Goal: Task Accomplishment & Management: Manage account settings

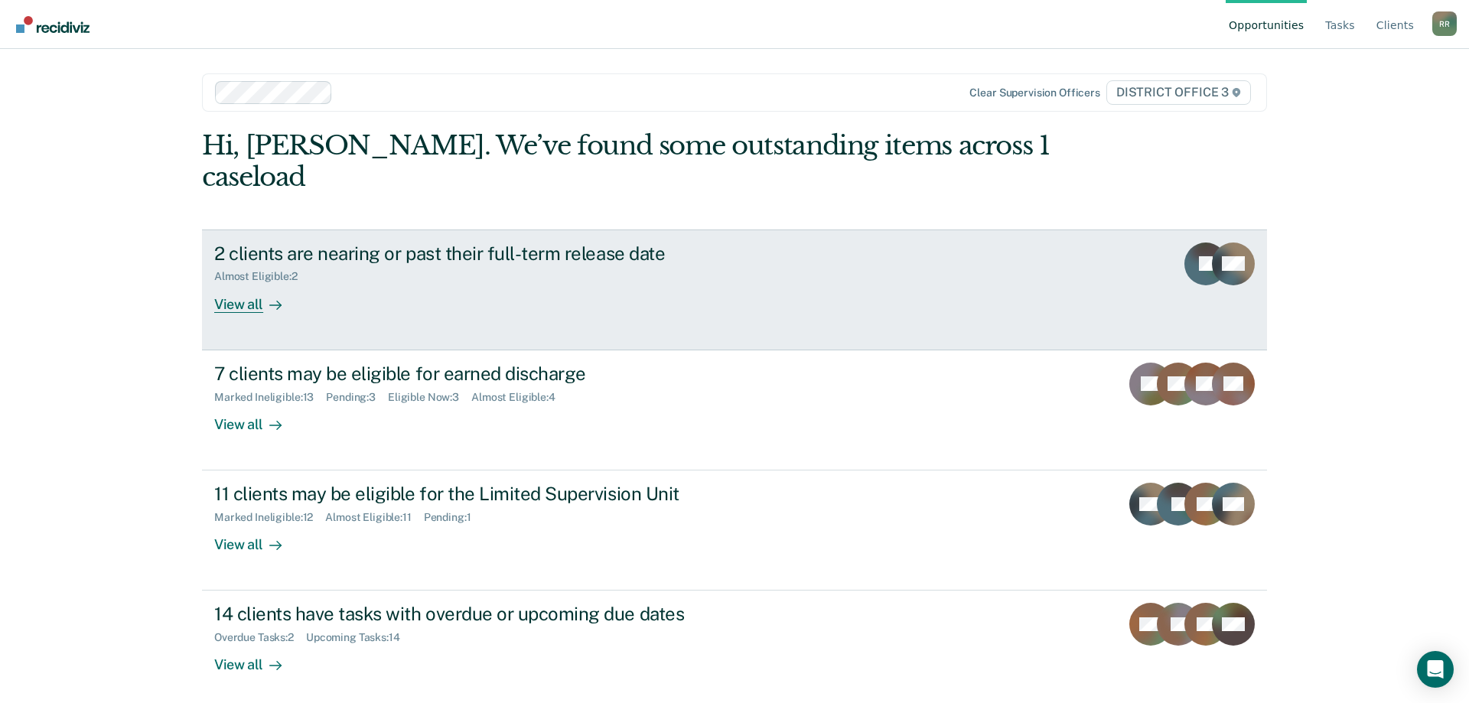
click at [367, 243] on div "2 clients are nearing or past their full-term release date" at bounding box center [482, 254] width 537 height 22
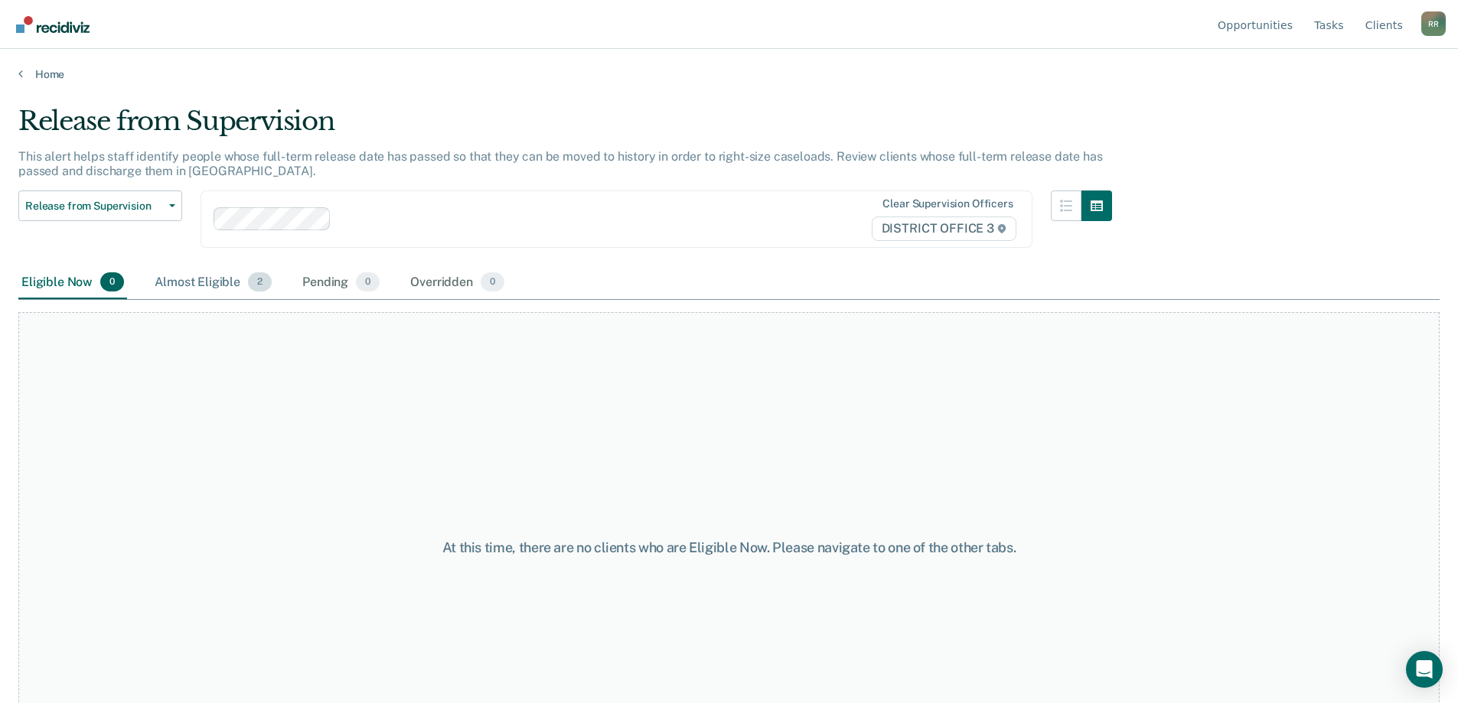
click at [201, 280] on div "Almost Eligible 2" at bounding box center [213, 283] width 123 height 34
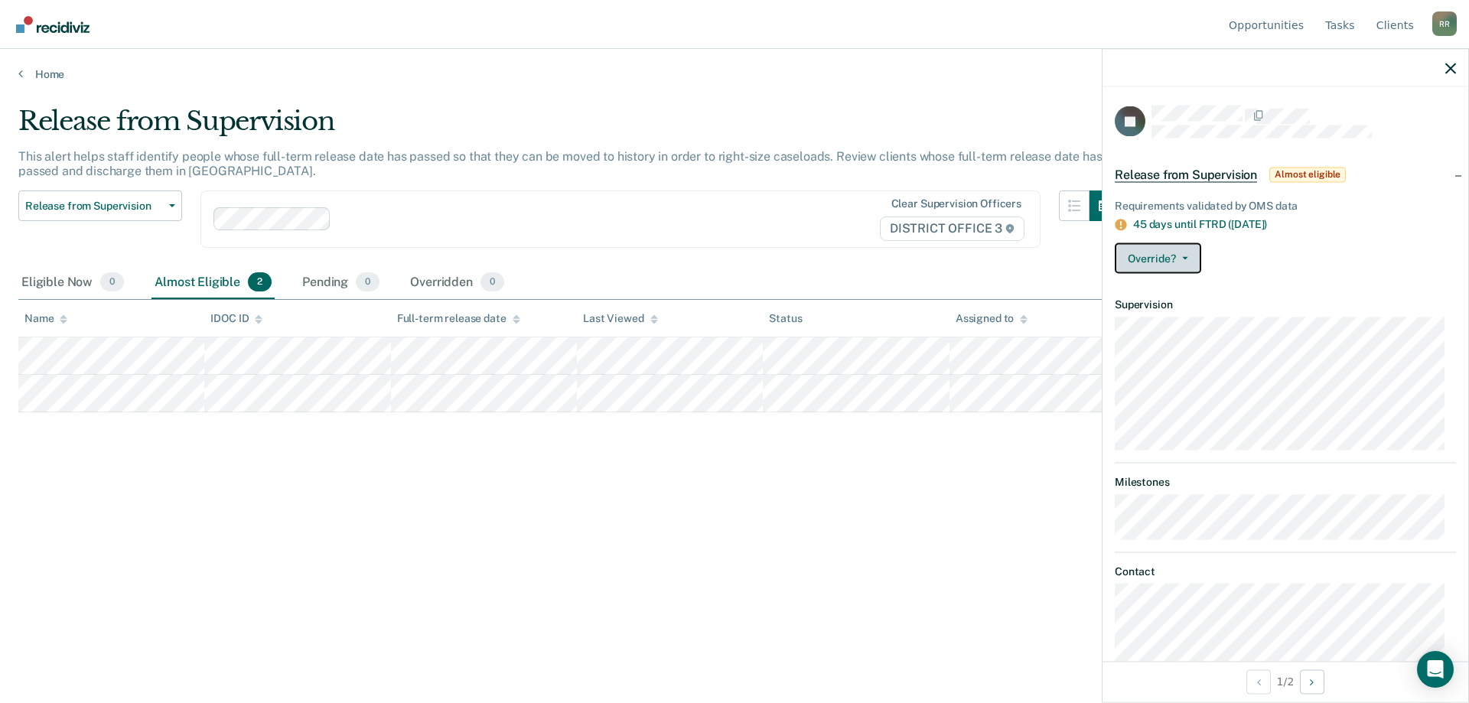
click at [1149, 260] on button "Override?" at bounding box center [1158, 258] width 86 height 31
click at [901, 468] on div "Release from Supervision This alert helps staff identify people whose full-term…" at bounding box center [734, 347] width 1433 height 483
click at [31, 70] on link "Home" at bounding box center [734, 74] width 1433 height 14
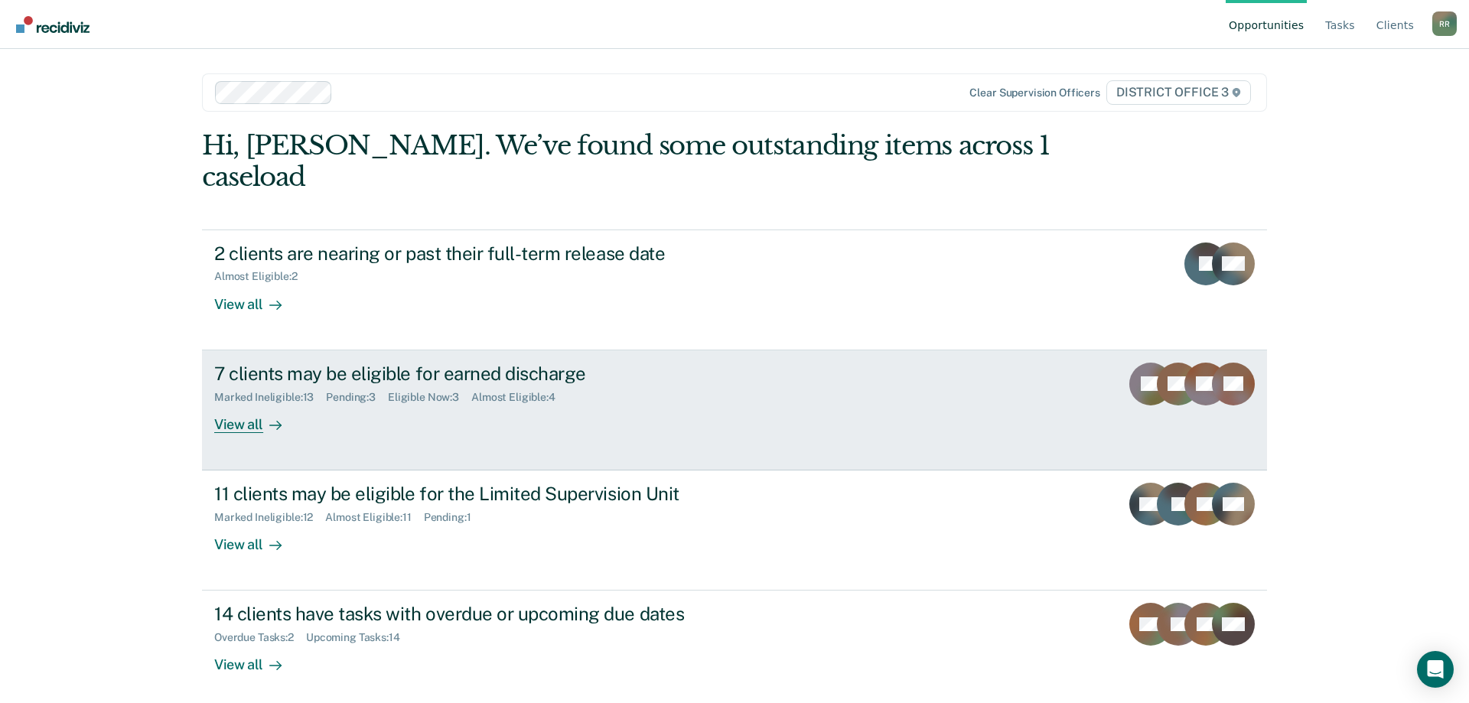
click at [309, 385] on div "Marked Ineligible : 13 Pending : 3 Eligible Now : 3 Almost Eligible : 4" at bounding box center [482, 394] width 537 height 19
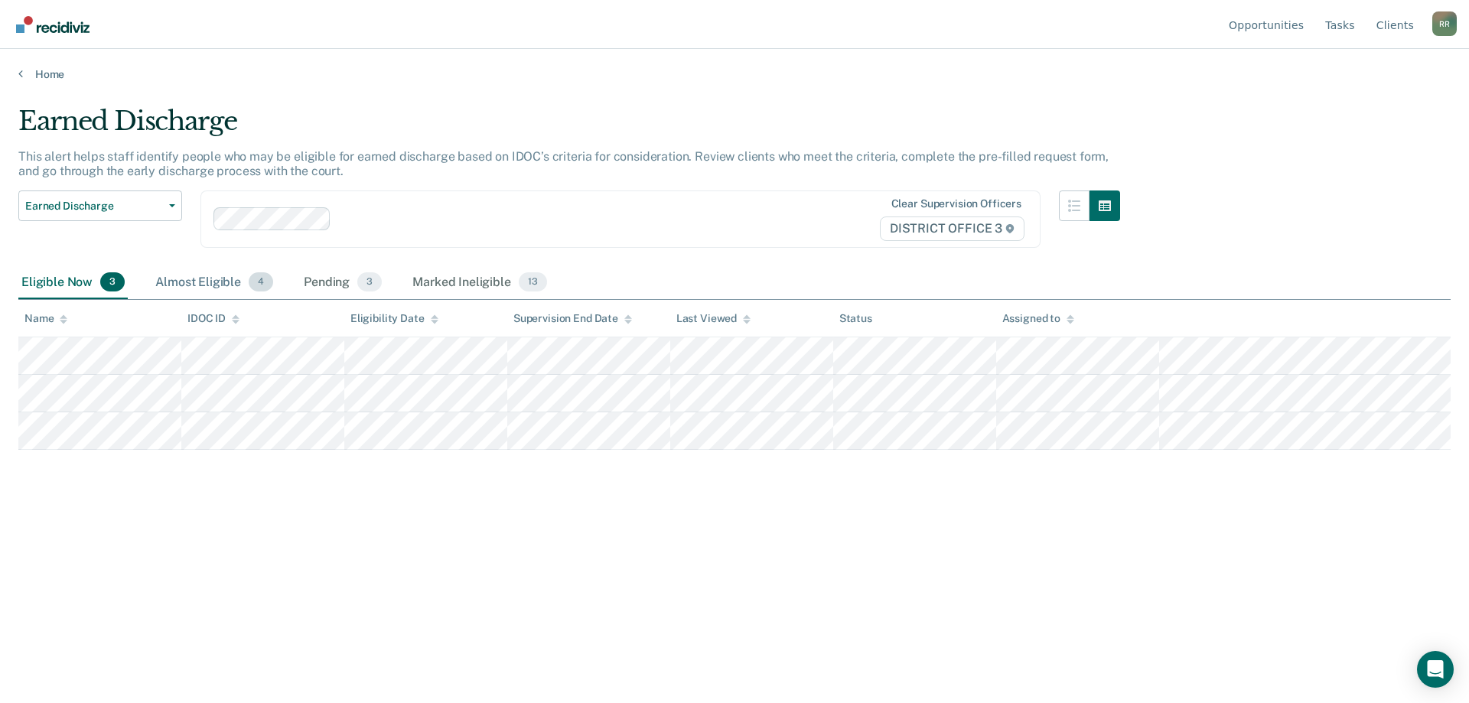
click at [223, 285] on div "Almost Eligible 4" at bounding box center [214, 283] width 124 height 34
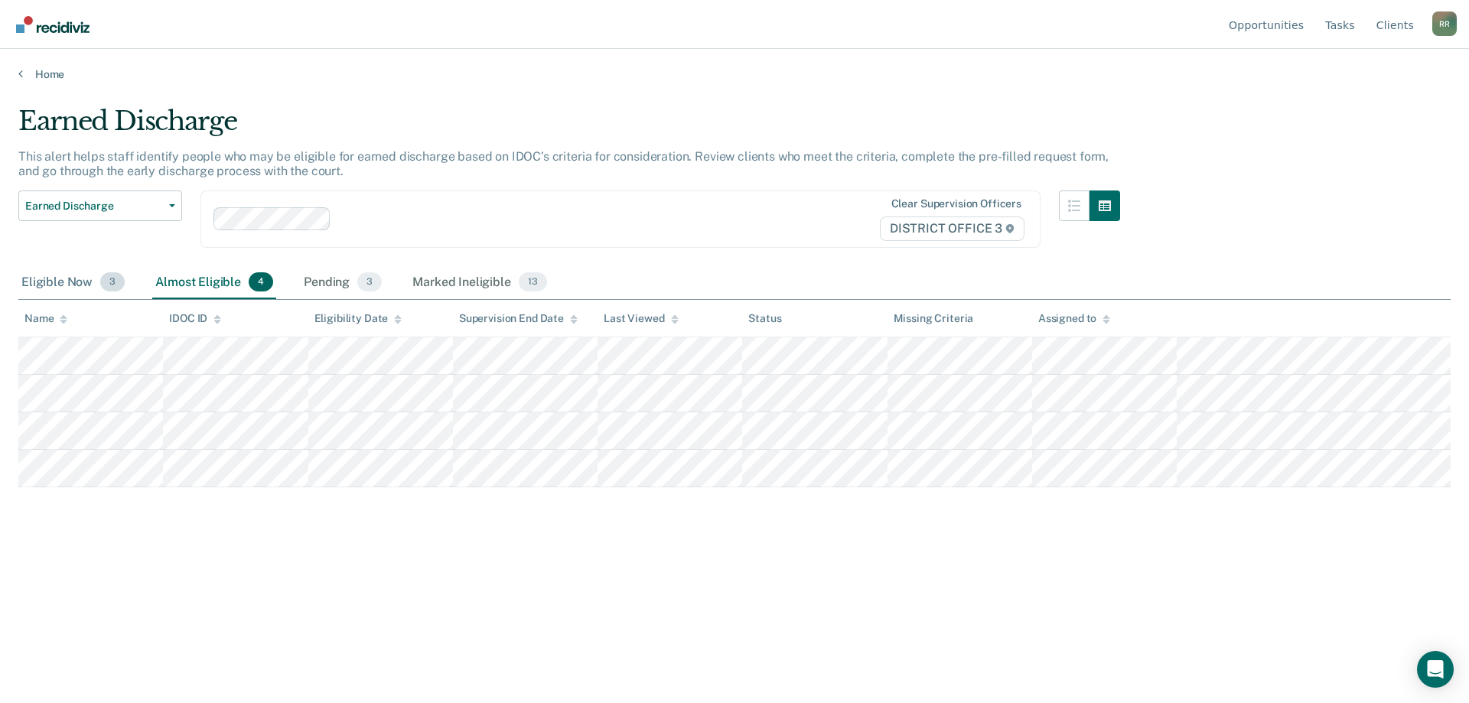
click at [50, 285] on div "Eligible Now 3" at bounding box center [72, 283] width 109 height 34
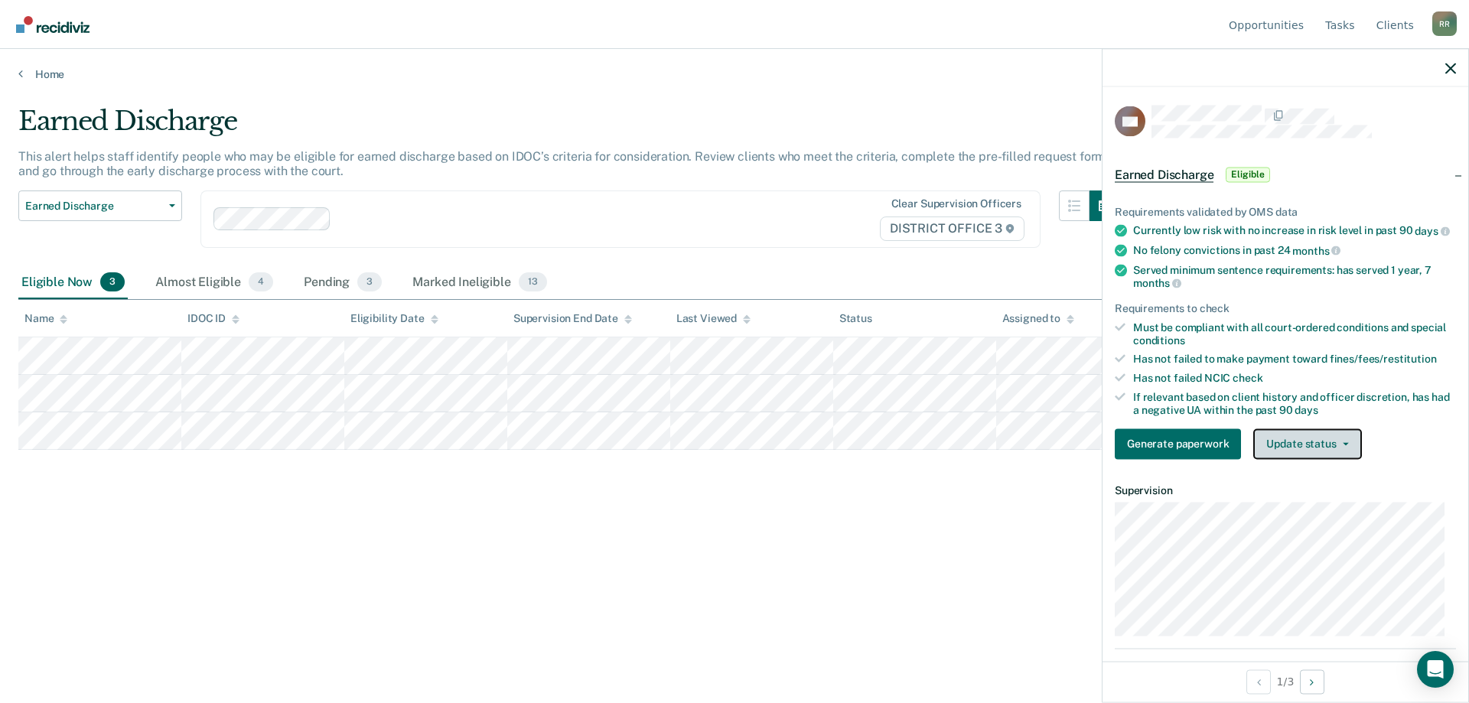
click at [1283, 456] on button "Update status" at bounding box center [1308, 444] width 108 height 31
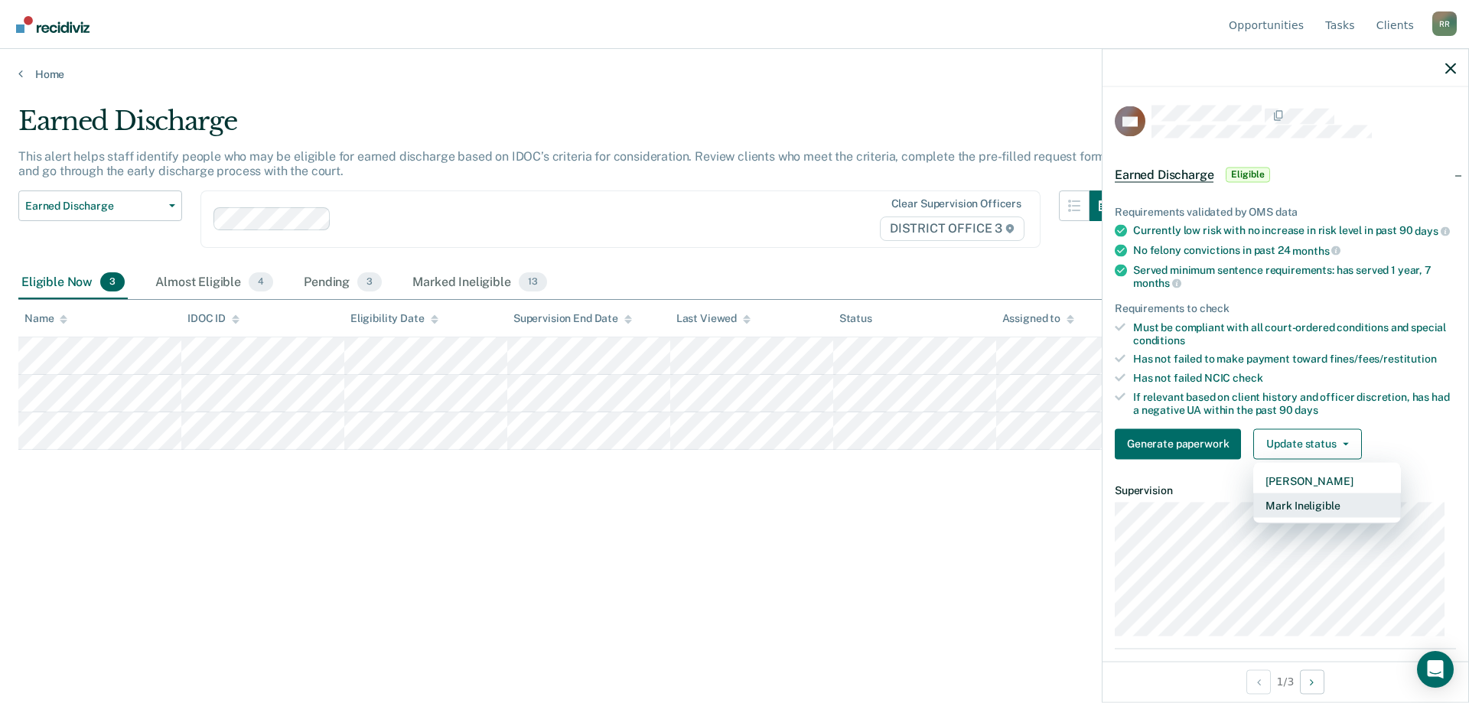
click at [1290, 517] on button "Mark Ineligible" at bounding box center [1328, 505] width 148 height 24
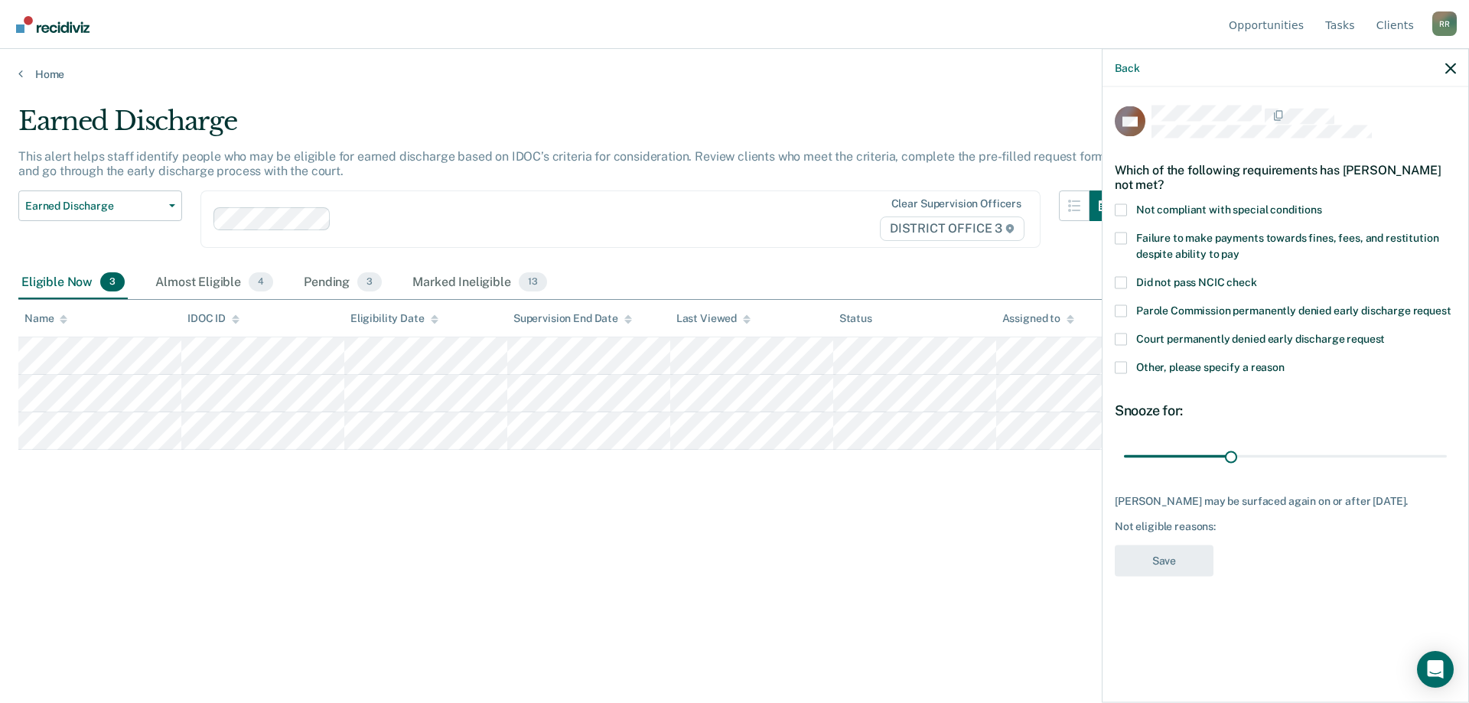
click at [1121, 232] on span at bounding box center [1121, 238] width 12 height 12
click at [1240, 248] on input "Failure to make payments towards fines, fees, and restitution despite ability t…" at bounding box center [1240, 248] width 0 height 0
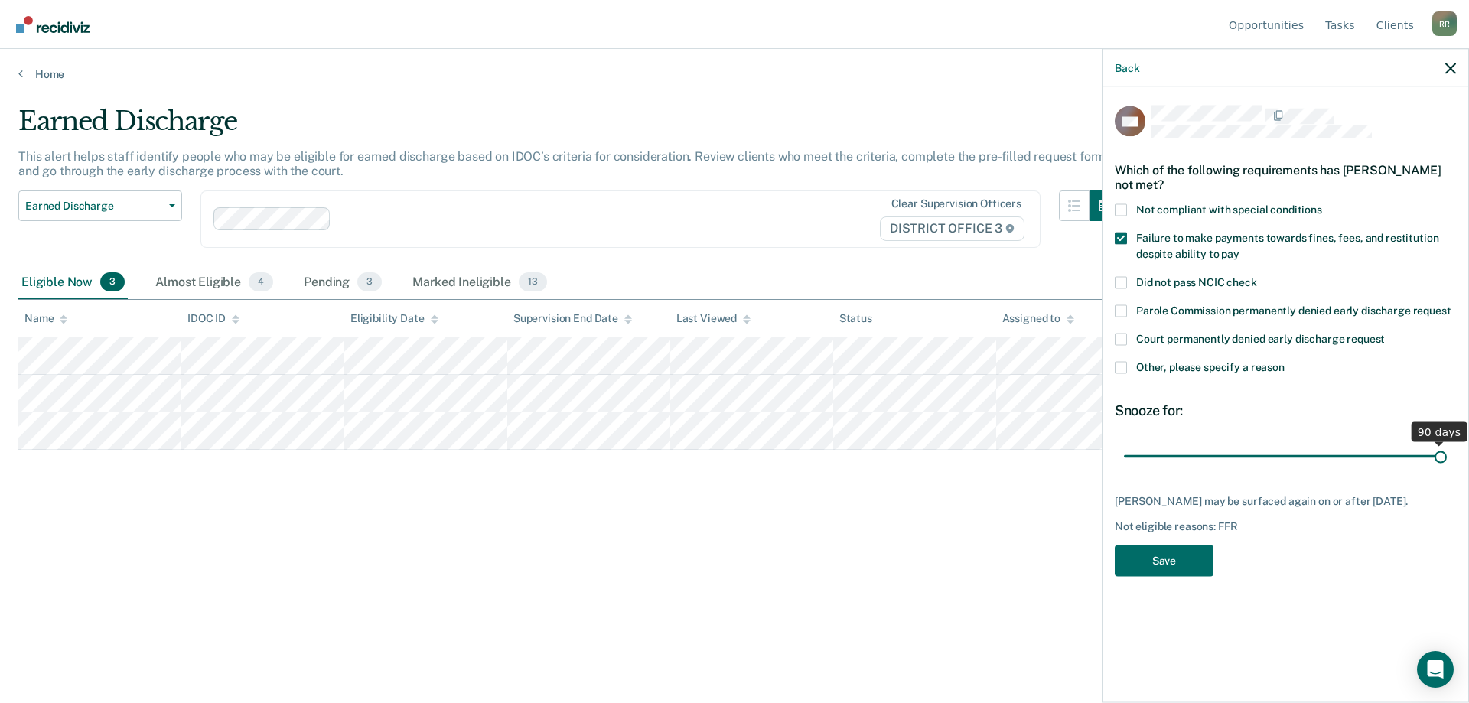
drag, startPoint x: 1231, startPoint y: 452, endPoint x: 1469, endPoint y: 461, distance: 238.1
type input "90"
click at [1447, 461] on input "range" at bounding box center [1285, 456] width 323 height 27
click at [1163, 567] on button "Save" at bounding box center [1164, 560] width 99 height 31
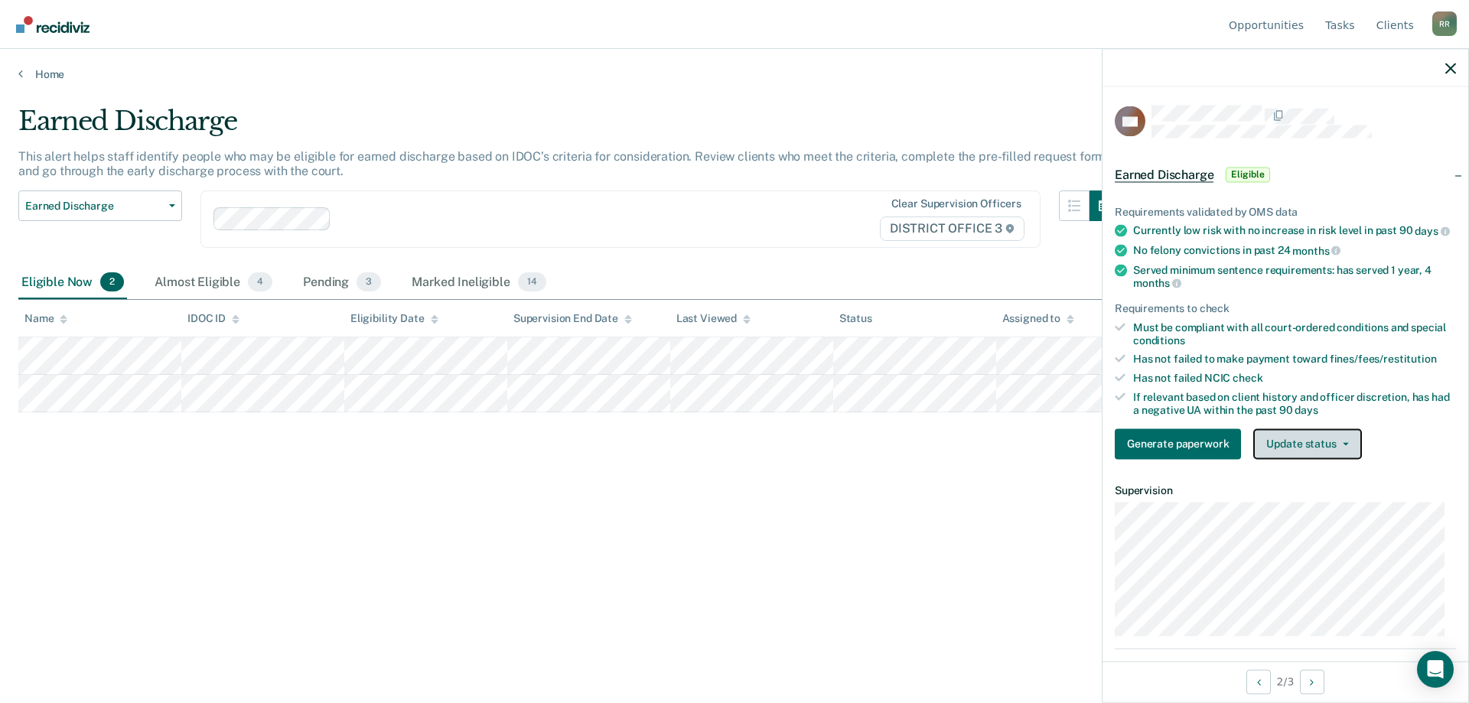
click at [1305, 459] on button "Update status" at bounding box center [1308, 444] width 108 height 31
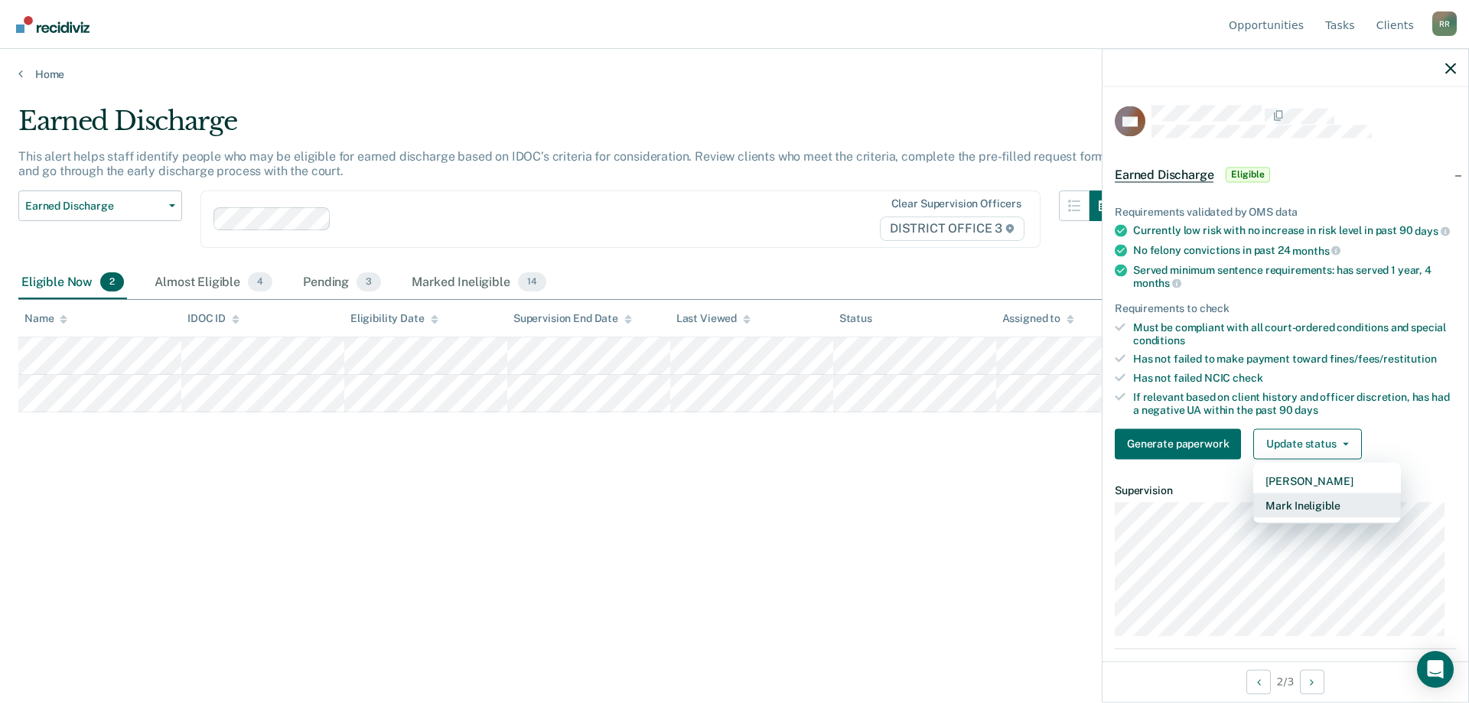
click at [1296, 517] on button "Mark Ineligible" at bounding box center [1328, 505] width 148 height 24
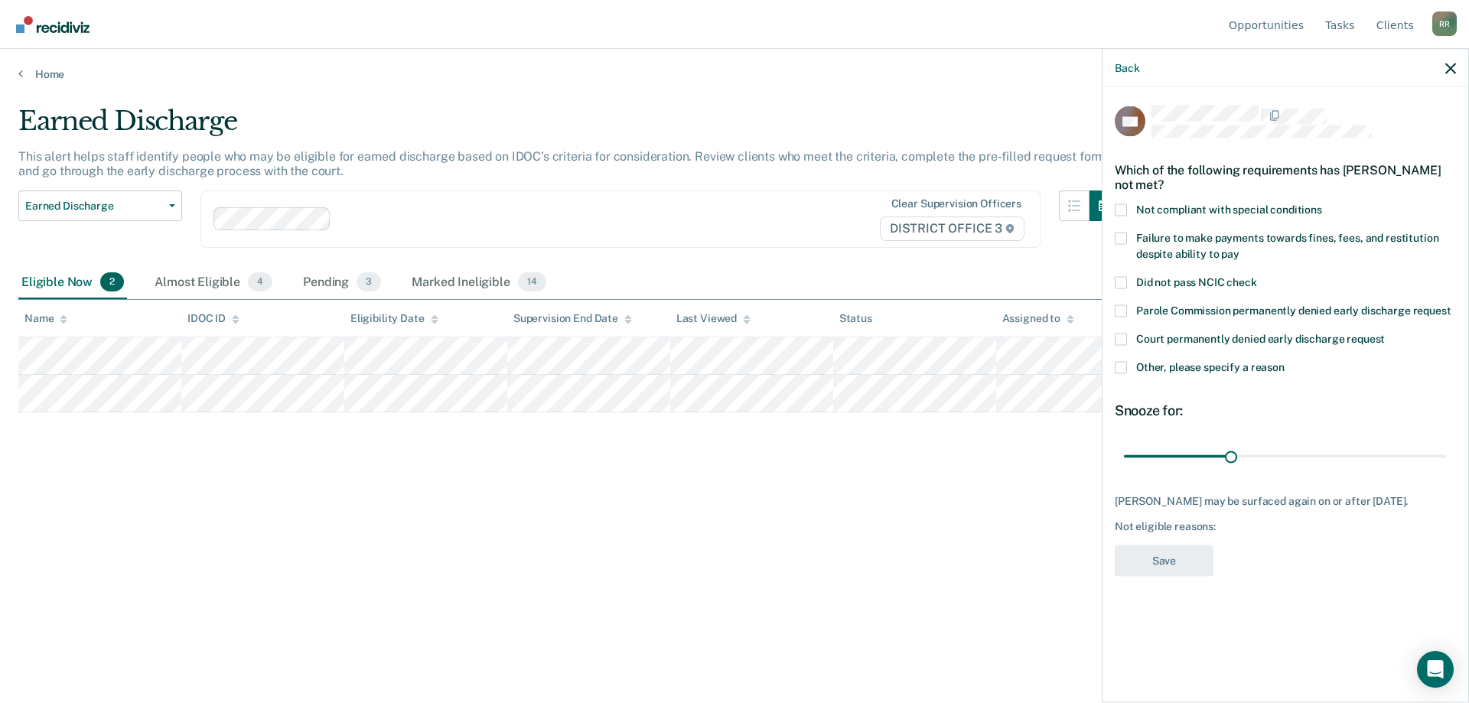
click at [1123, 236] on span at bounding box center [1121, 238] width 12 height 12
click at [1240, 248] on input "Failure to make payments towards fines, fees, and restitution despite ability t…" at bounding box center [1240, 248] width 0 height 0
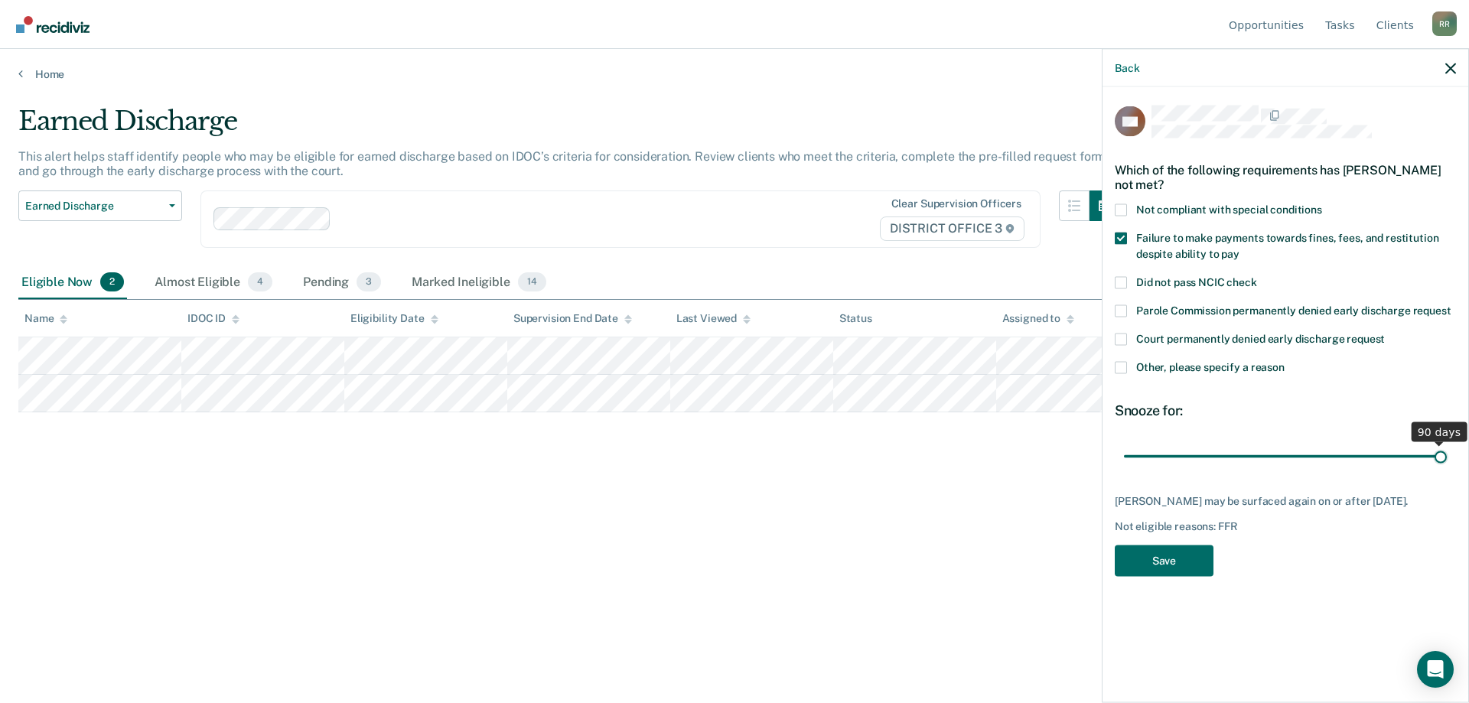
drag, startPoint x: 1234, startPoint y: 456, endPoint x: 1468, endPoint y: 454, distance: 234.2
type input "90"
click at [1447, 454] on input "range" at bounding box center [1285, 456] width 323 height 27
click at [1179, 565] on button "Save" at bounding box center [1164, 560] width 99 height 31
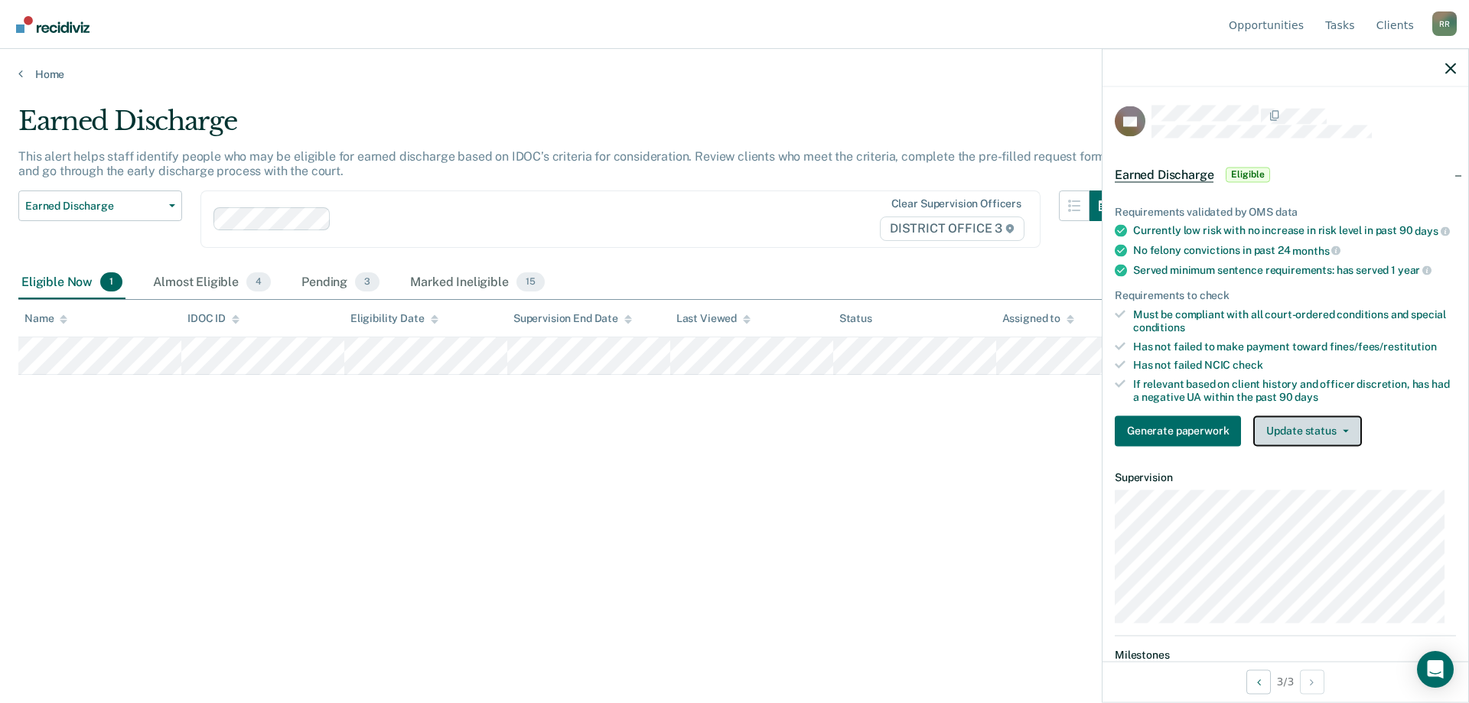
click at [1318, 446] on button "Update status" at bounding box center [1308, 431] width 108 height 31
click at [1309, 480] on button "[PERSON_NAME]" at bounding box center [1328, 467] width 148 height 24
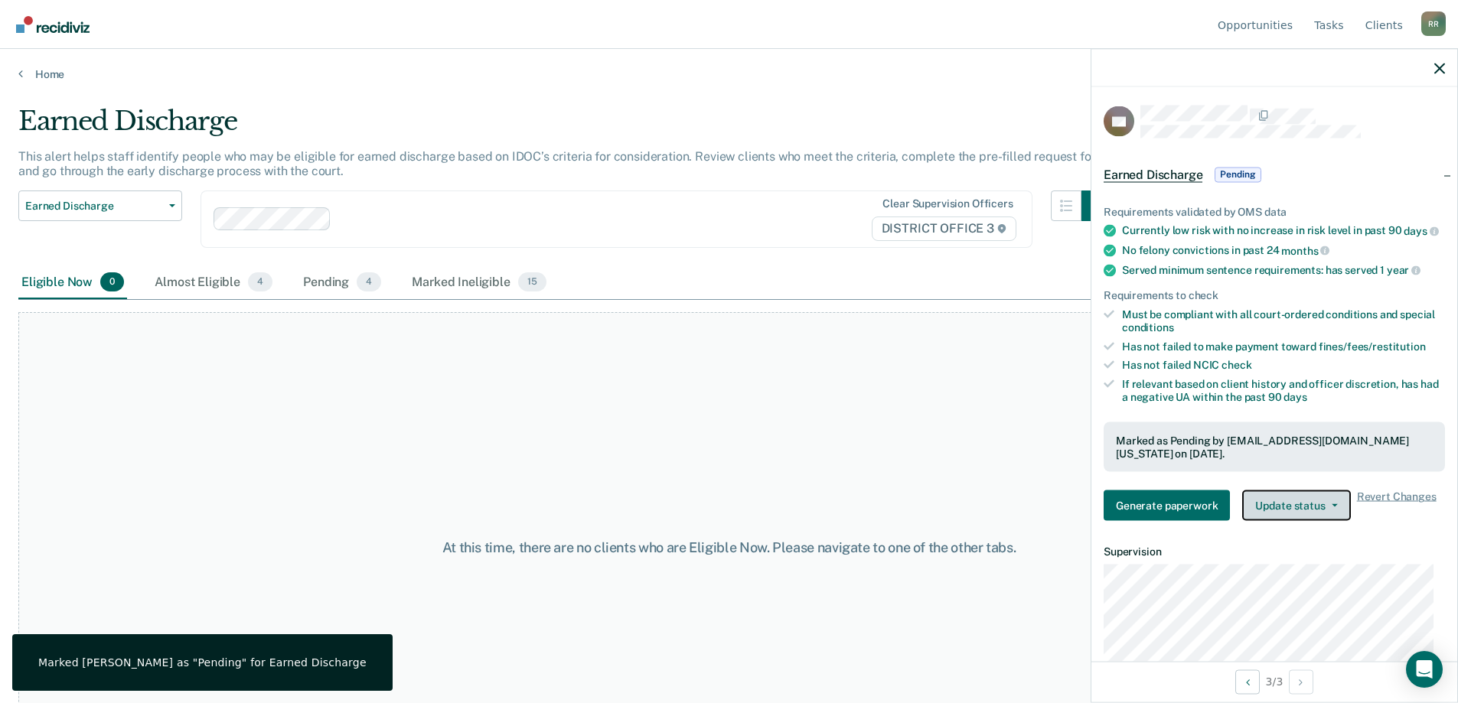
click at [1276, 517] on button "Update status" at bounding box center [1296, 506] width 108 height 31
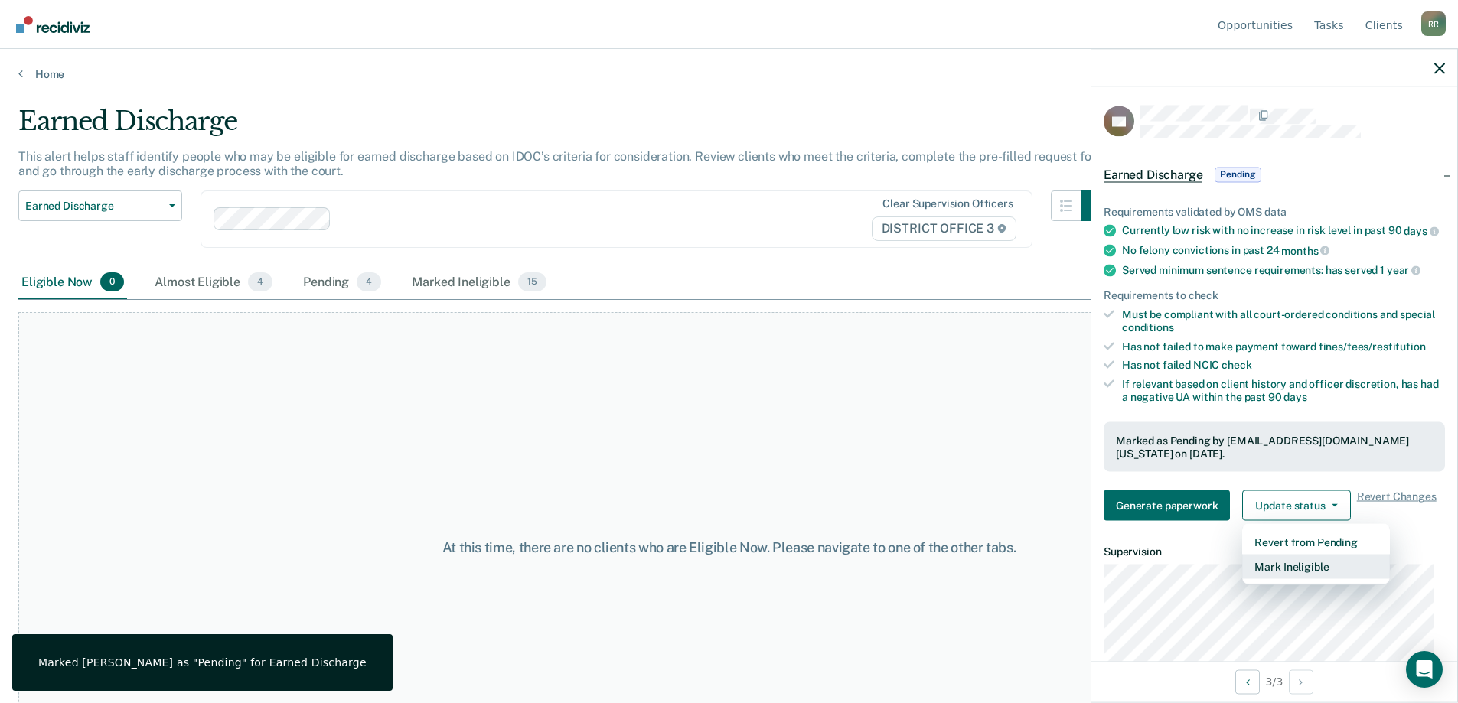
click at [1280, 579] on button "Mark Ineligible" at bounding box center [1316, 567] width 148 height 24
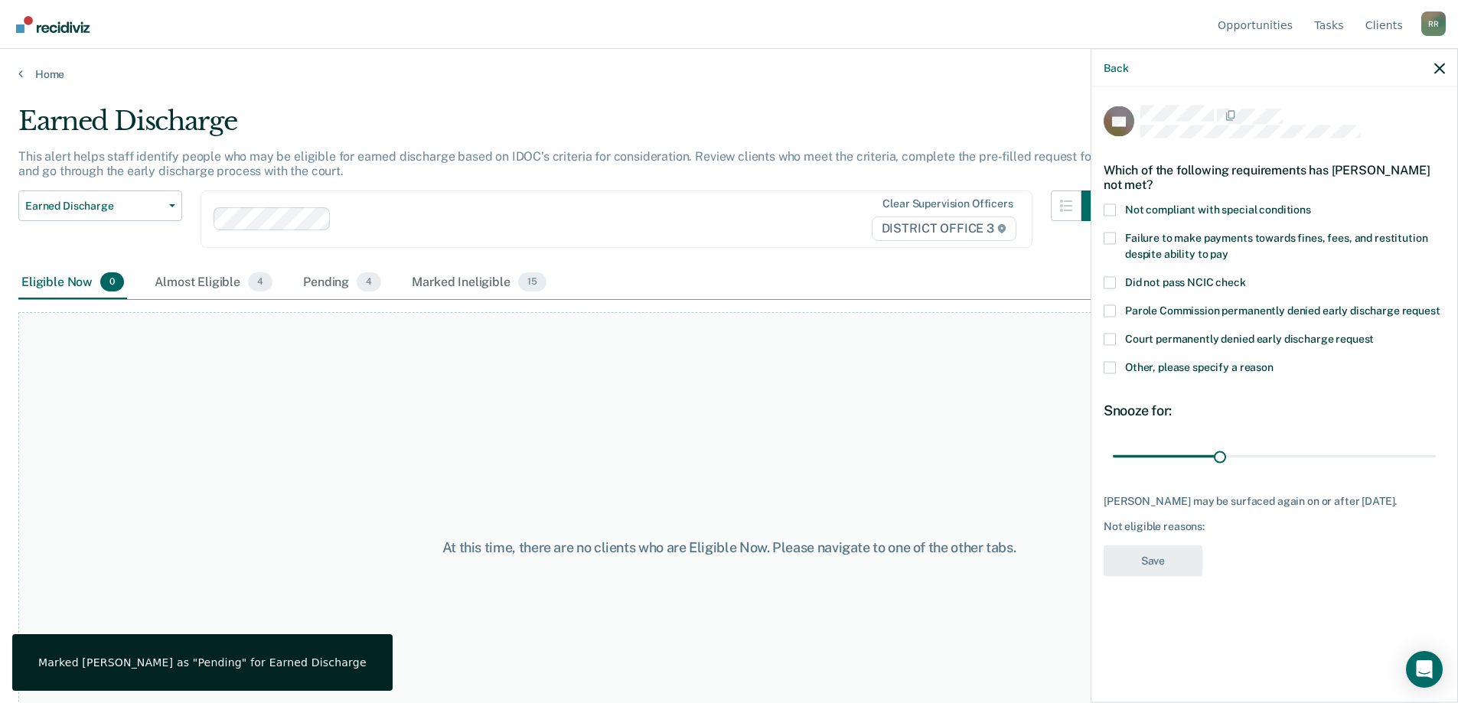
click at [1110, 209] on span at bounding box center [1110, 210] width 12 height 12
click at [1311, 204] on input "Not compliant with special conditions" at bounding box center [1311, 204] width 0 height 0
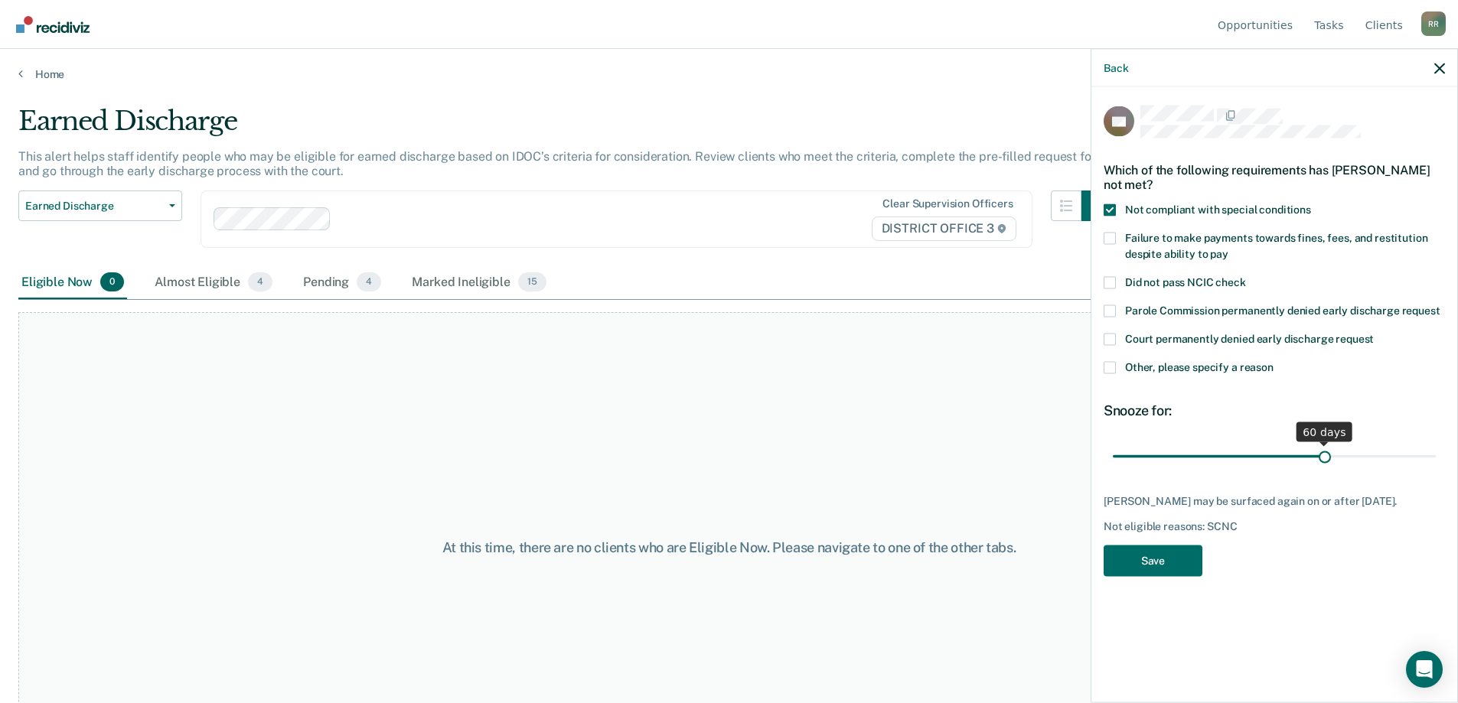
drag, startPoint x: 1221, startPoint y: 458, endPoint x: 1325, endPoint y: 453, distance: 104.2
click at [1325, 453] on input "range" at bounding box center [1274, 456] width 323 height 27
drag, startPoint x: 1326, startPoint y: 456, endPoint x: 1469, endPoint y: 442, distance: 143.0
type input "90"
click at [1436, 443] on input "range" at bounding box center [1274, 456] width 323 height 27
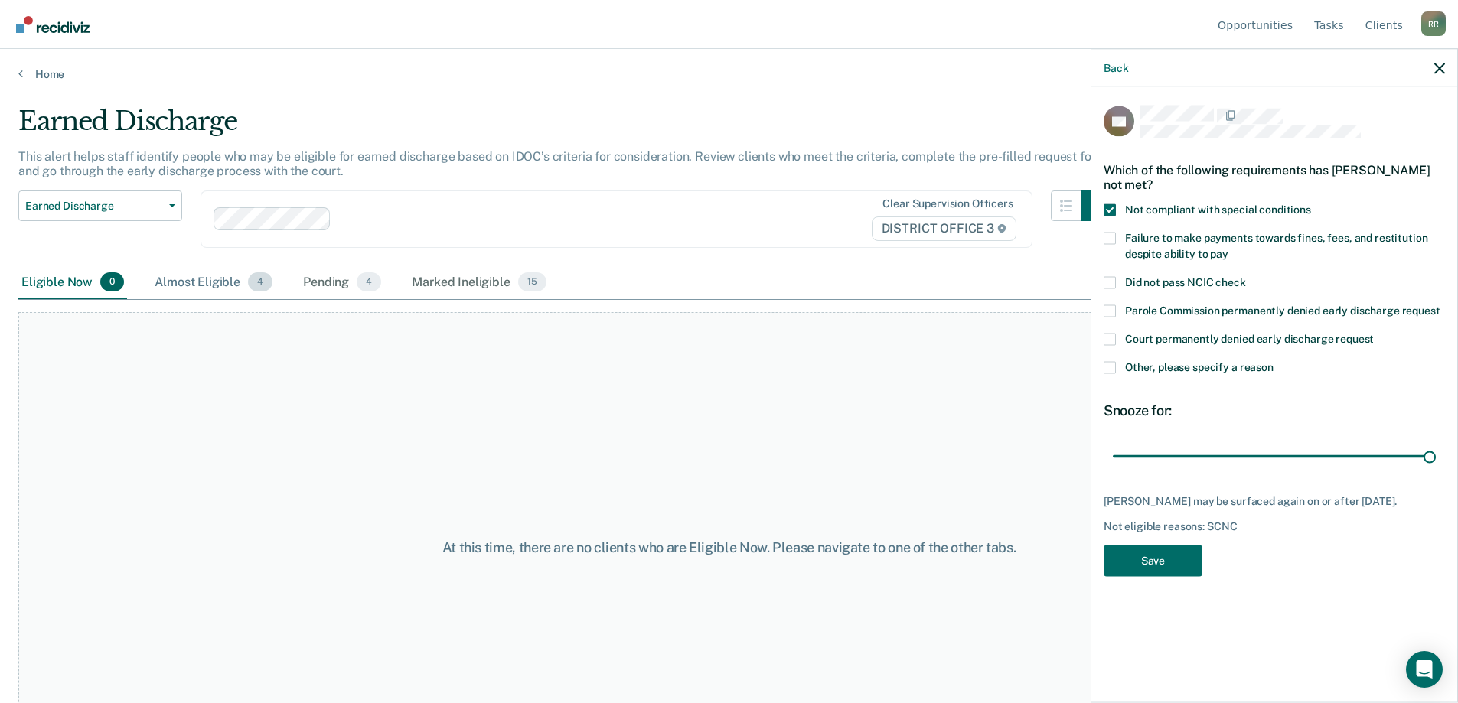
click at [258, 283] on span "4" at bounding box center [260, 282] width 24 height 20
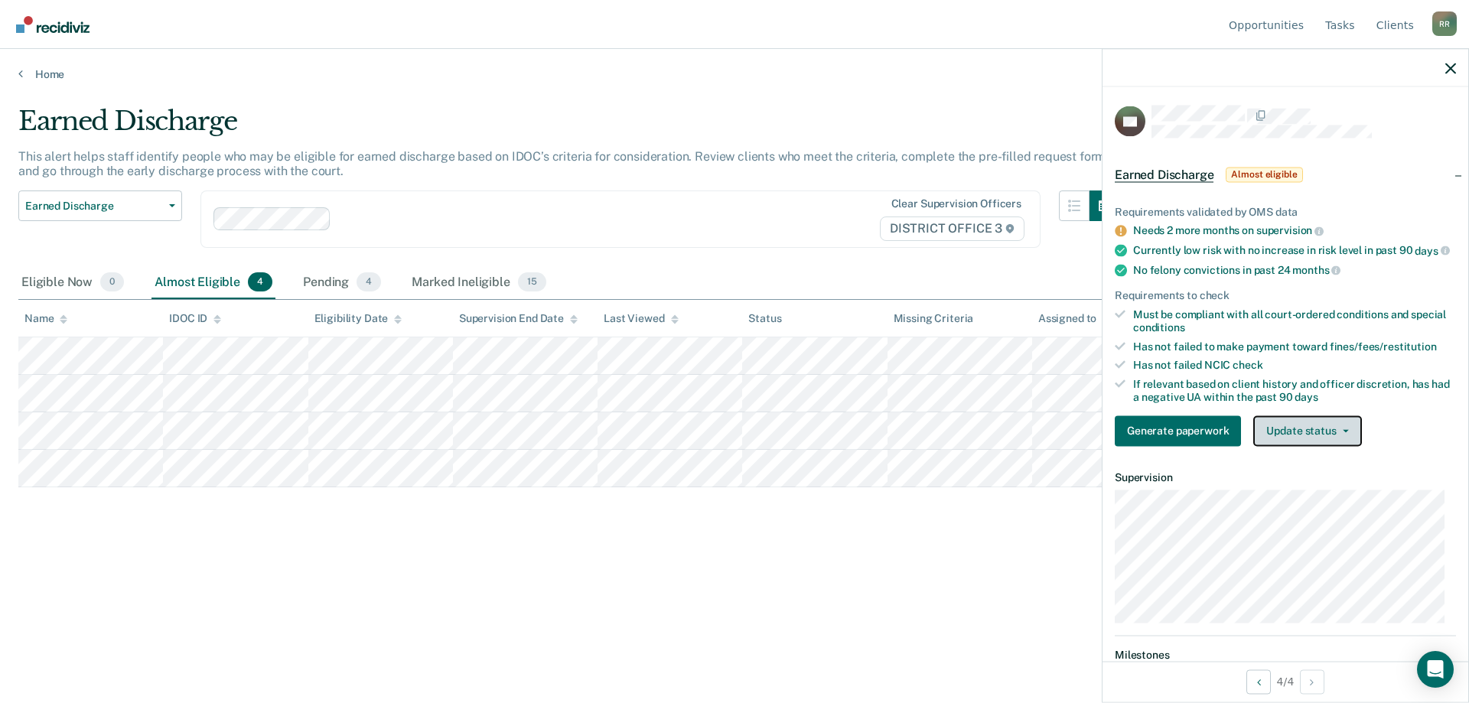
click at [1302, 433] on button "Update status" at bounding box center [1308, 431] width 108 height 31
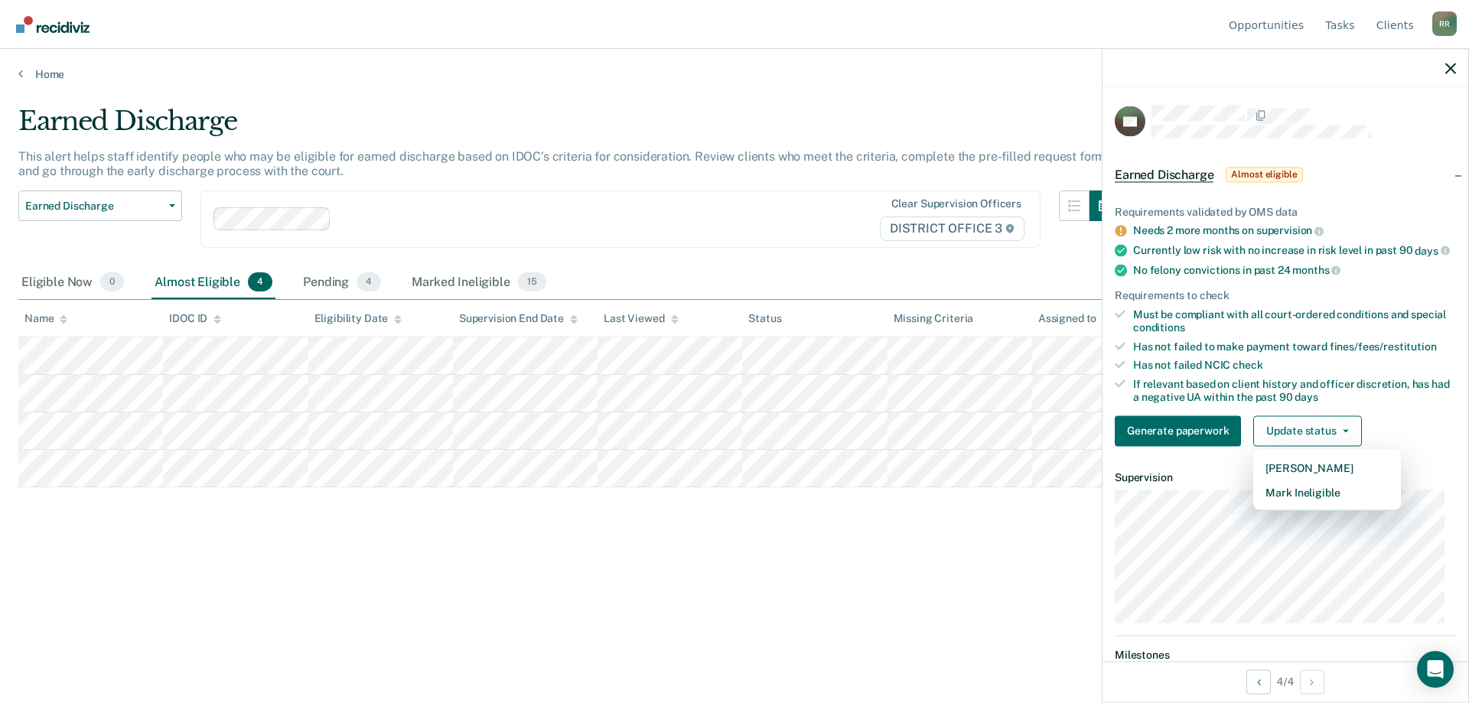
click at [452, 517] on div "Earned Discharge This alert helps staff identify people who may be eligible for…" at bounding box center [734, 347] width 1433 height 483
click at [37, 72] on link "Home" at bounding box center [734, 74] width 1433 height 14
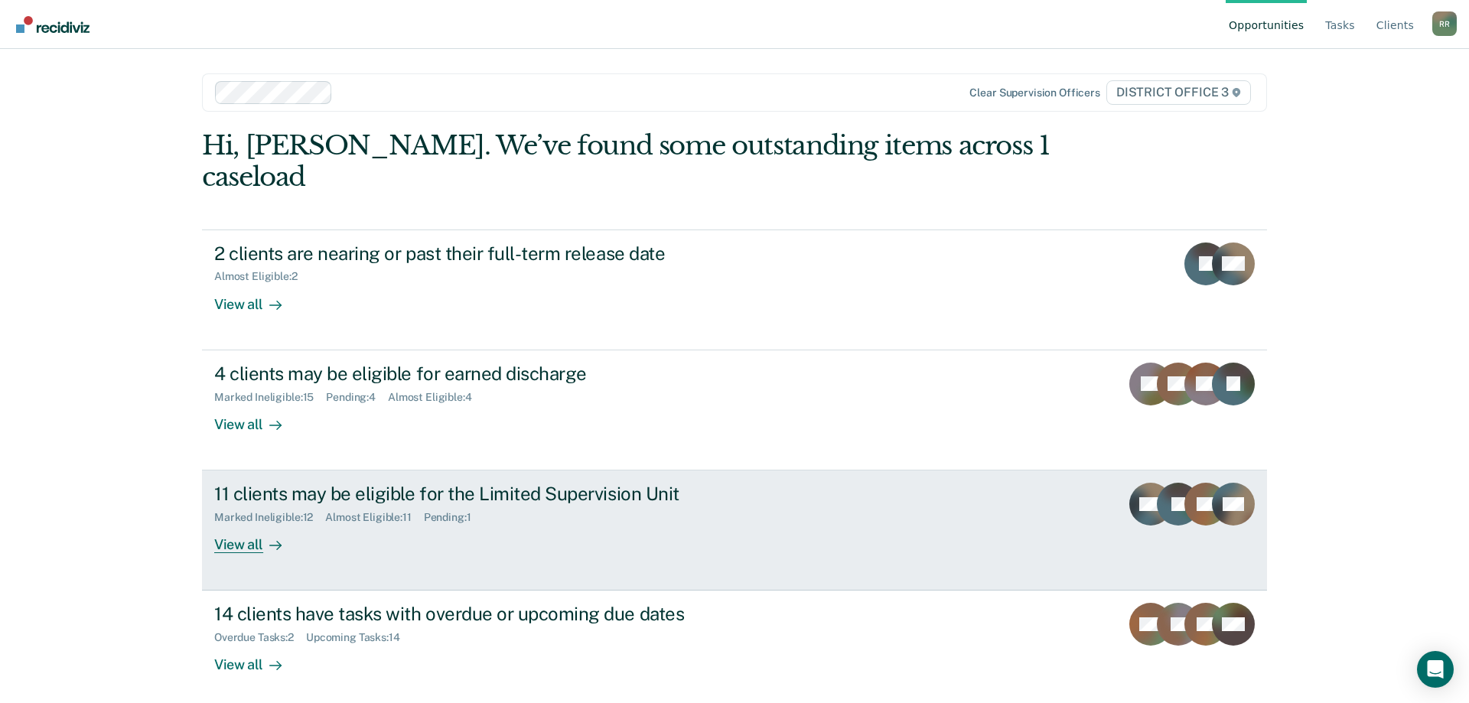
click at [578, 497] on div "11 clients may be eligible for the Limited Supervision Unit Marked Ineligible :…" at bounding box center [501, 518] width 574 height 70
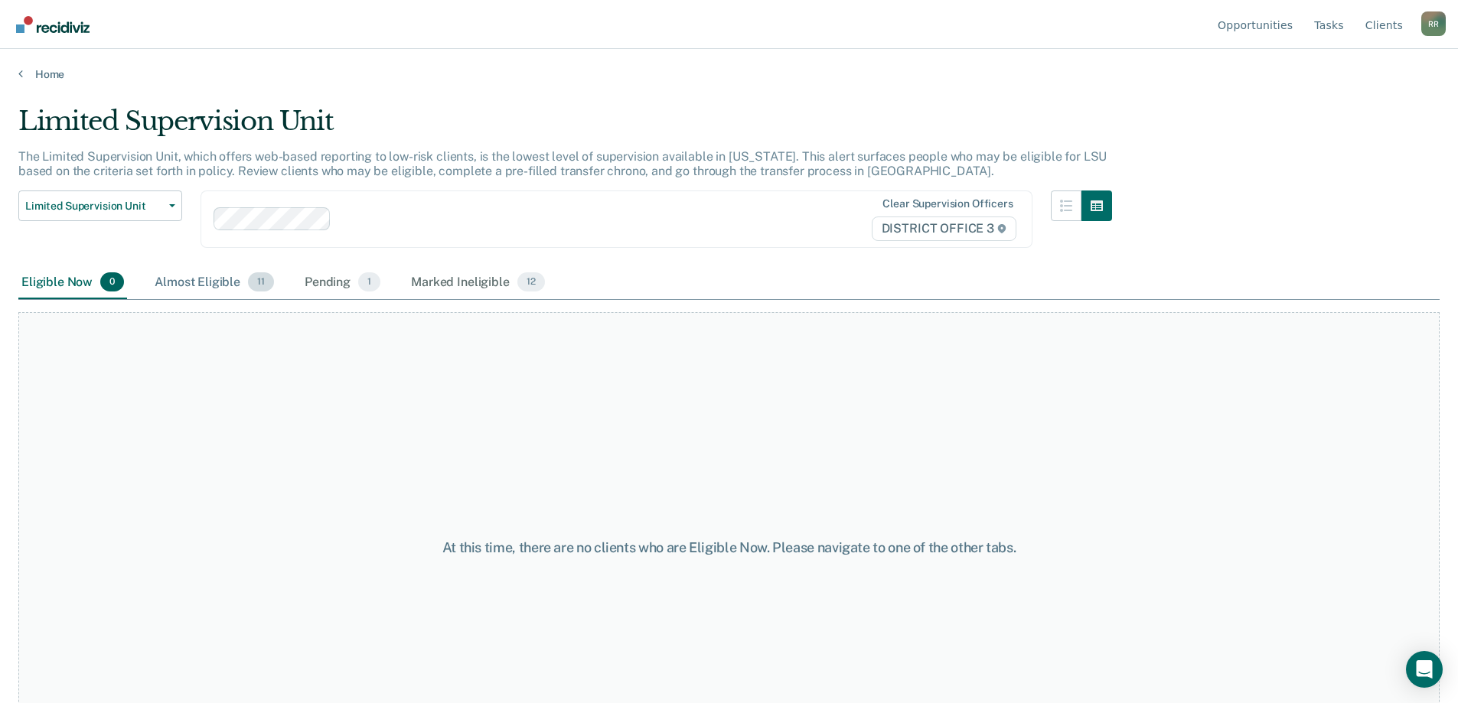
click at [183, 290] on div "Almost Eligible 11" at bounding box center [215, 283] width 126 height 34
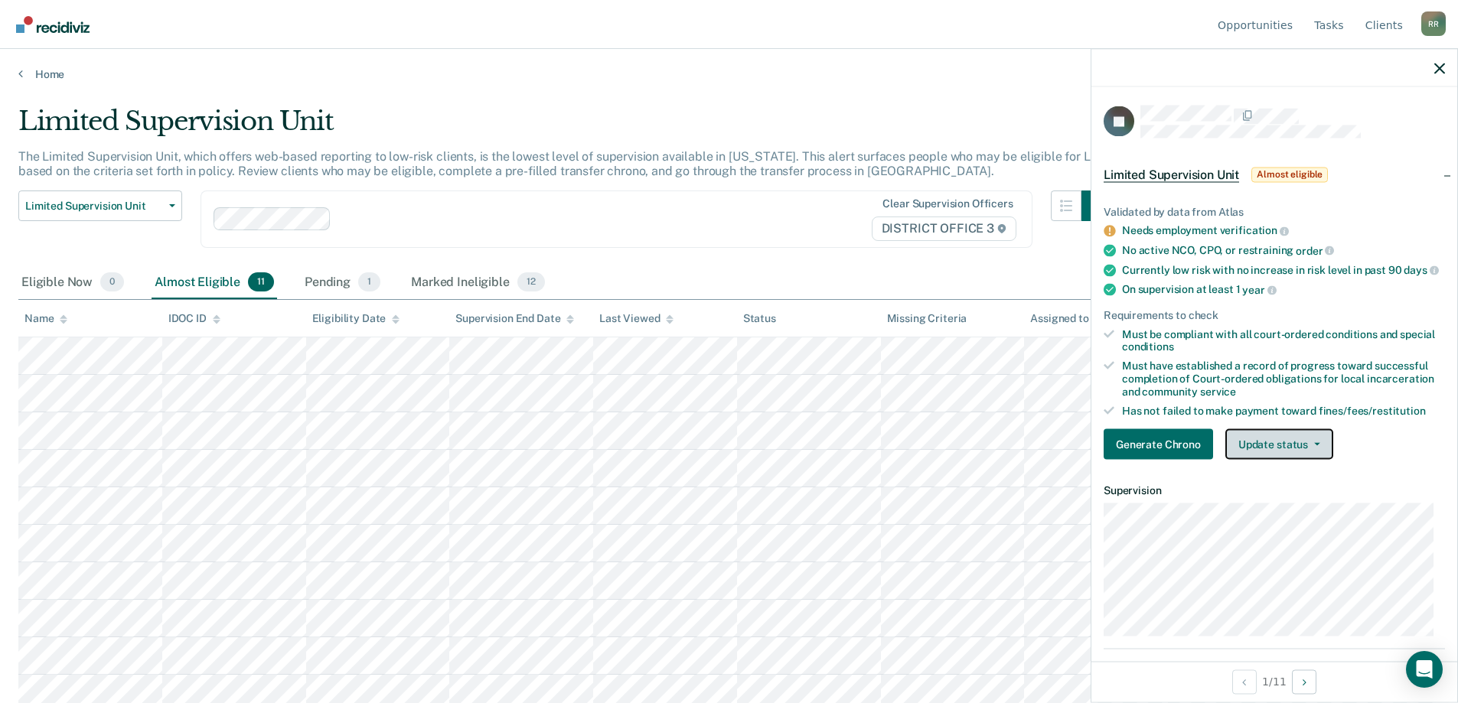
click at [1308, 446] on span "button" at bounding box center [1314, 444] width 12 height 3
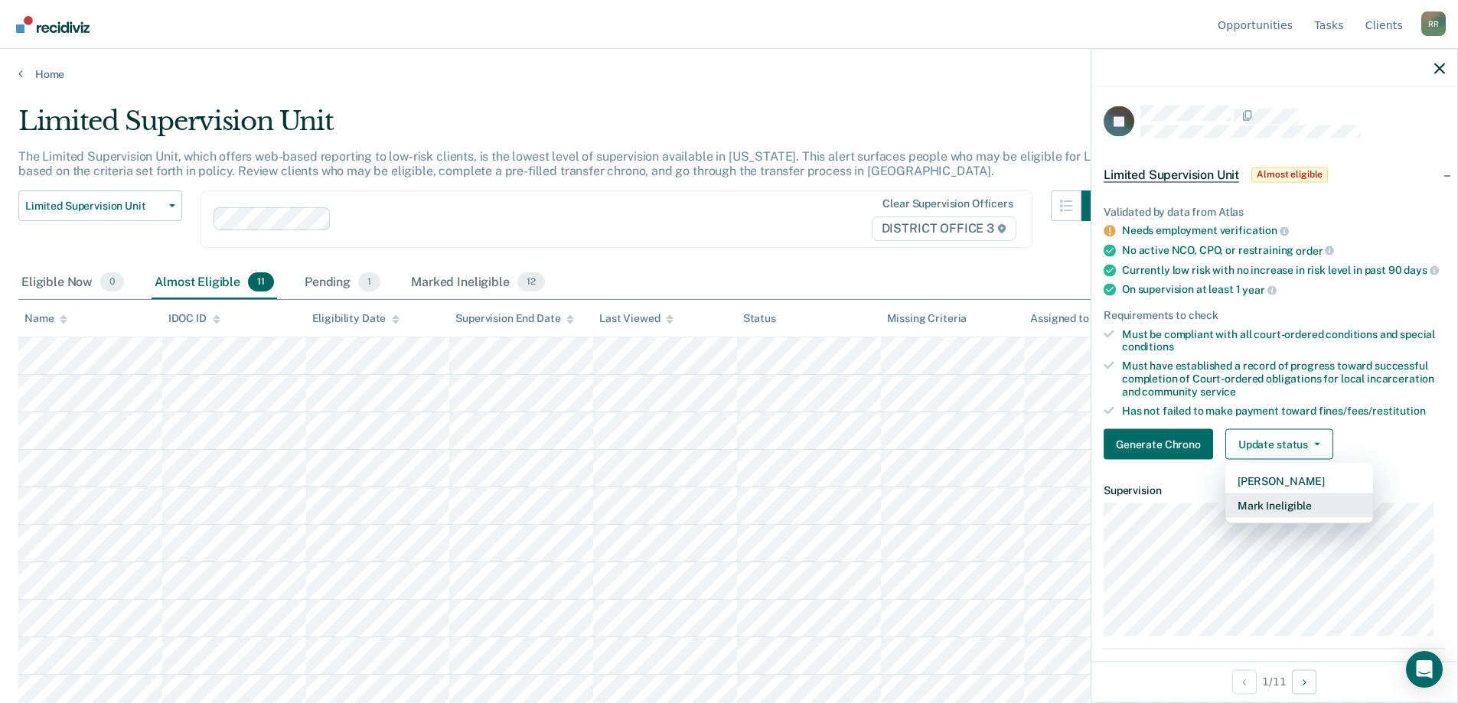
click at [1292, 518] on button "Mark Ineligible" at bounding box center [1299, 506] width 148 height 24
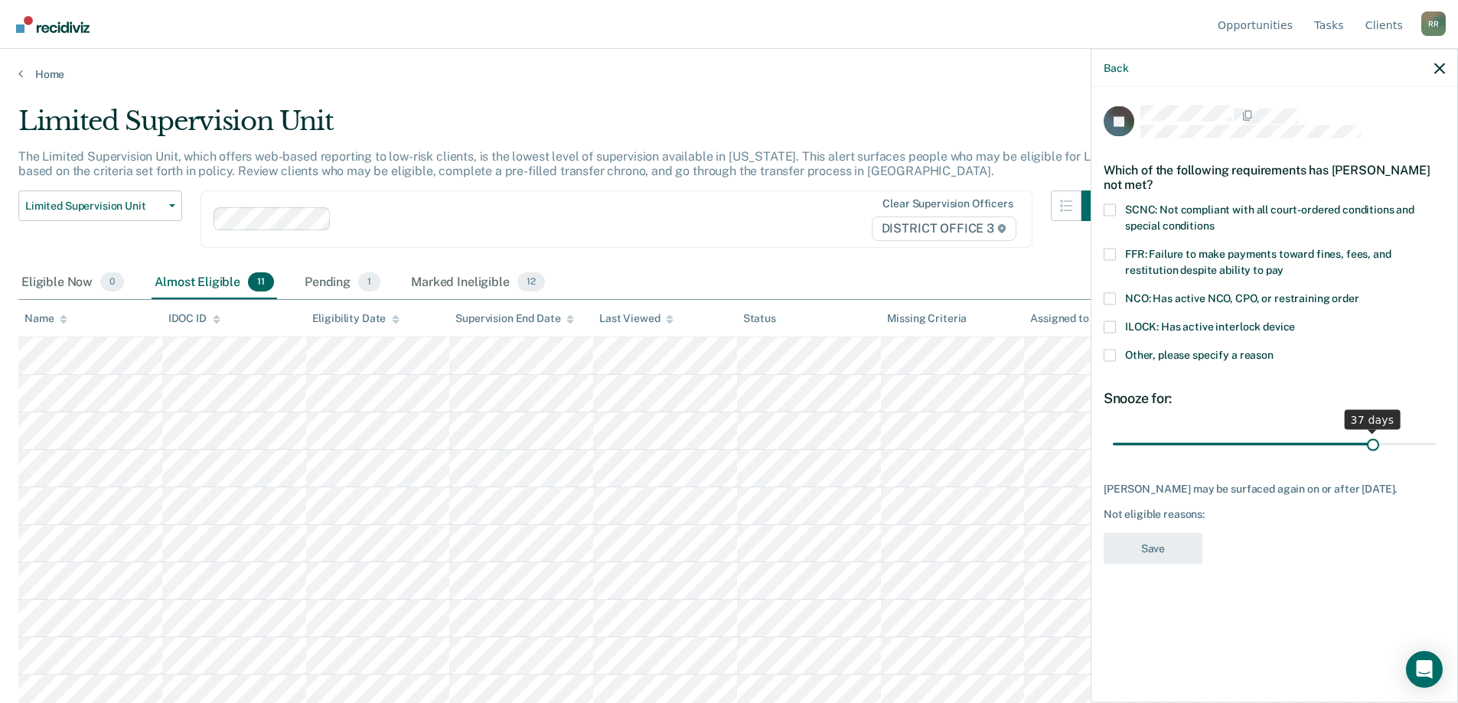
drag, startPoint x: 1322, startPoint y: 447, endPoint x: 1374, endPoint y: 448, distance: 52.8
type input "37"
click at [1374, 448] on input "range" at bounding box center [1274, 444] width 323 height 27
click at [1113, 358] on span at bounding box center [1110, 355] width 12 height 12
click at [1273, 349] on input "Other, please specify a reason" at bounding box center [1273, 349] width 0 height 0
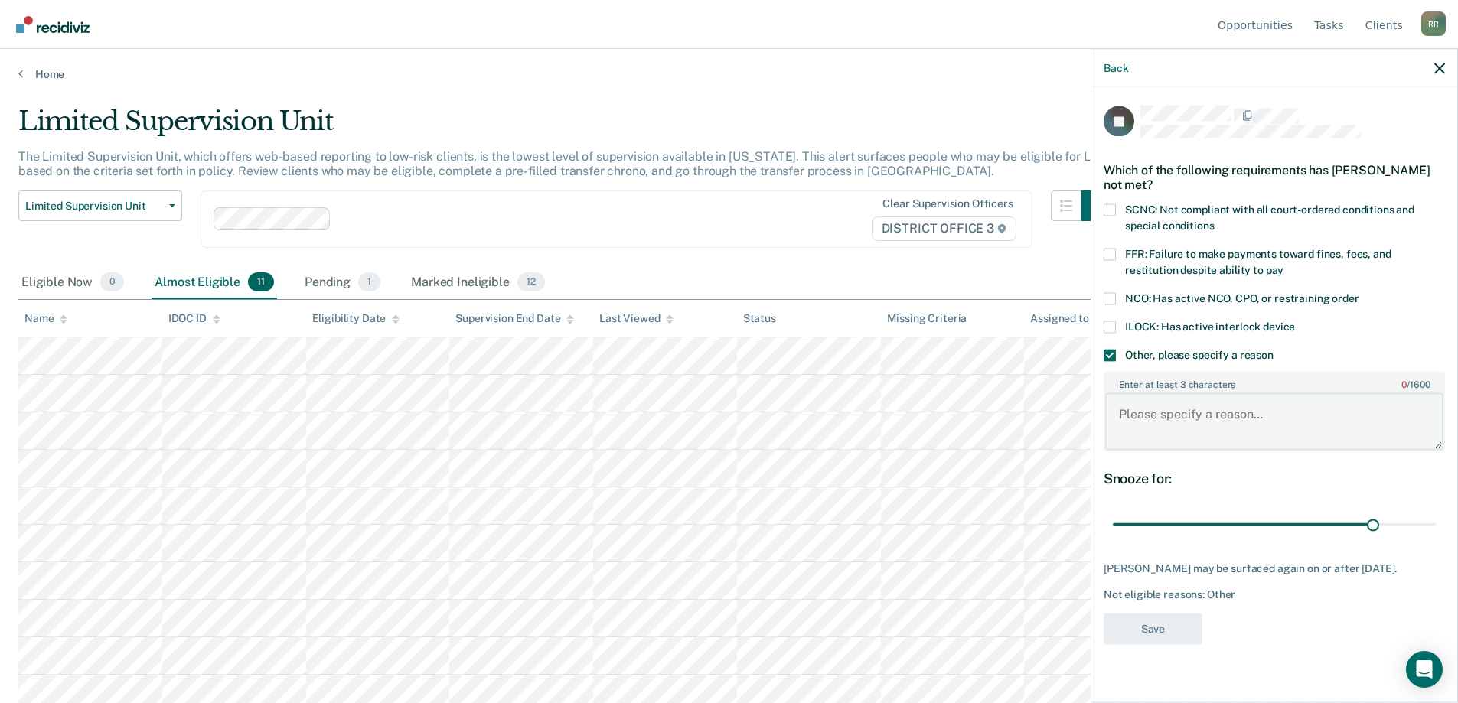
click at [1176, 419] on textarea "Enter at least 3 characters 0 / 1600" at bounding box center [1274, 421] width 338 height 57
type textarea "About to top her sentence"
click at [1185, 628] on button "Save" at bounding box center [1153, 628] width 99 height 31
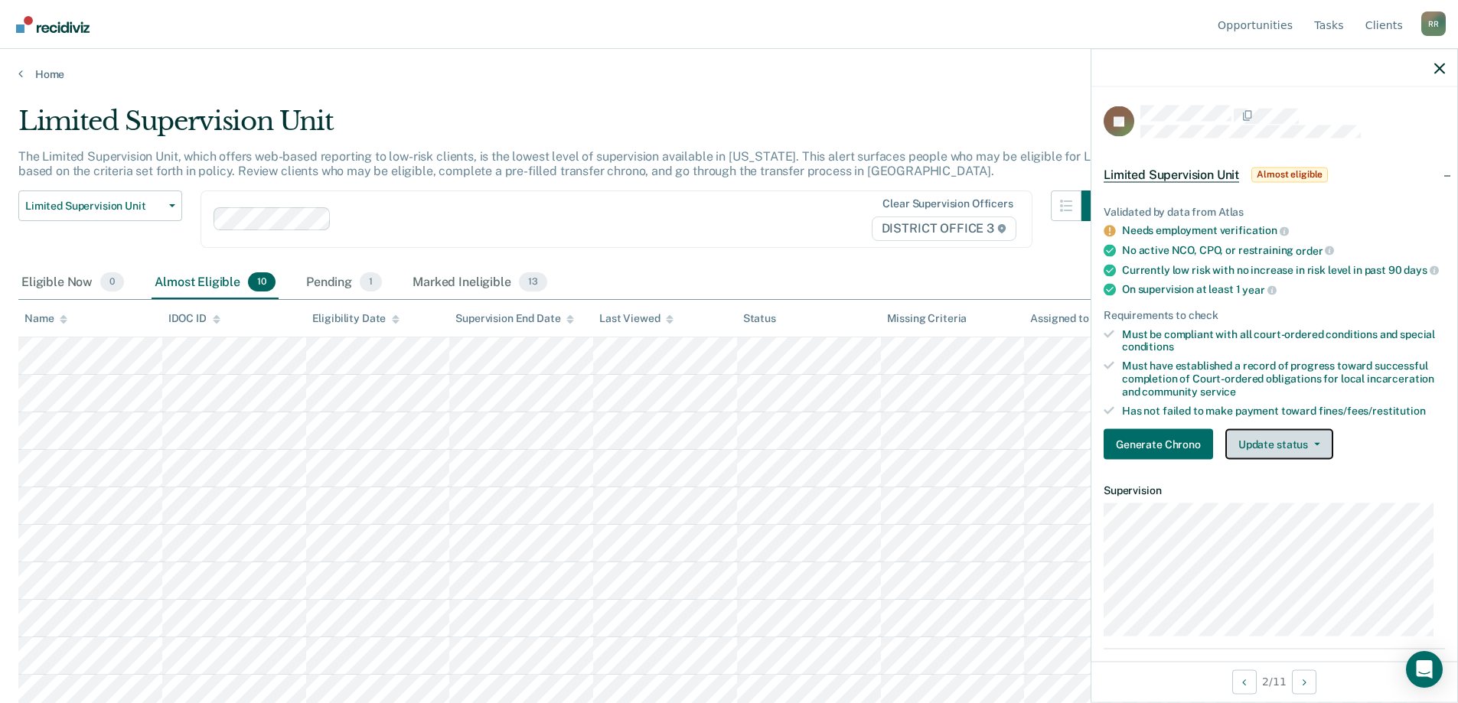
click at [1296, 460] on button "Update status" at bounding box center [1279, 444] width 108 height 31
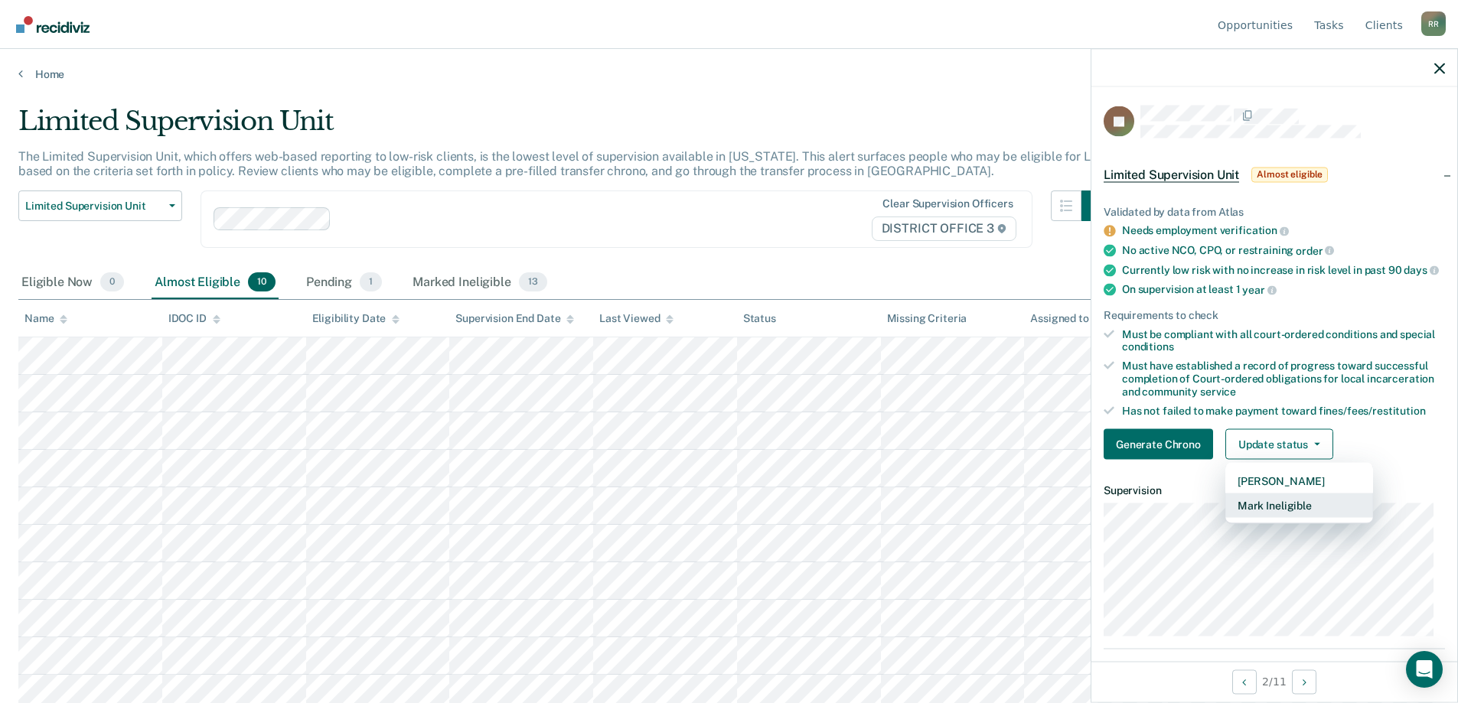
click at [1283, 518] on button "Mark Ineligible" at bounding box center [1299, 506] width 148 height 24
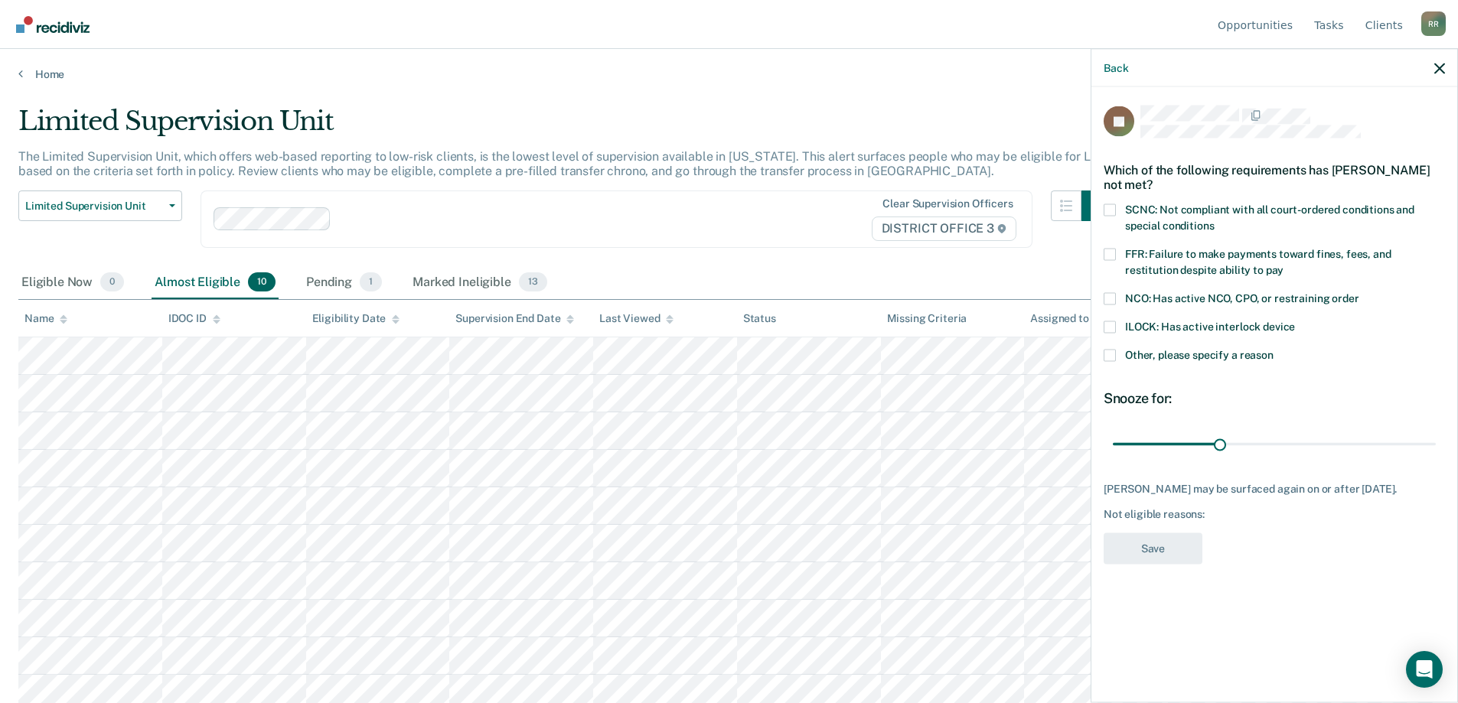
click at [1110, 204] on span at bounding box center [1110, 210] width 12 height 12
click at [1214, 220] on input "SCNC: Not compliant with all court-ordered conditions and special conditions" at bounding box center [1214, 220] width 0 height 0
drag, startPoint x: 1222, startPoint y: 444, endPoint x: 1324, endPoint y: 446, distance: 101.8
type input "60"
click at [1324, 446] on input "range" at bounding box center [1274, 444] width 323 height 27
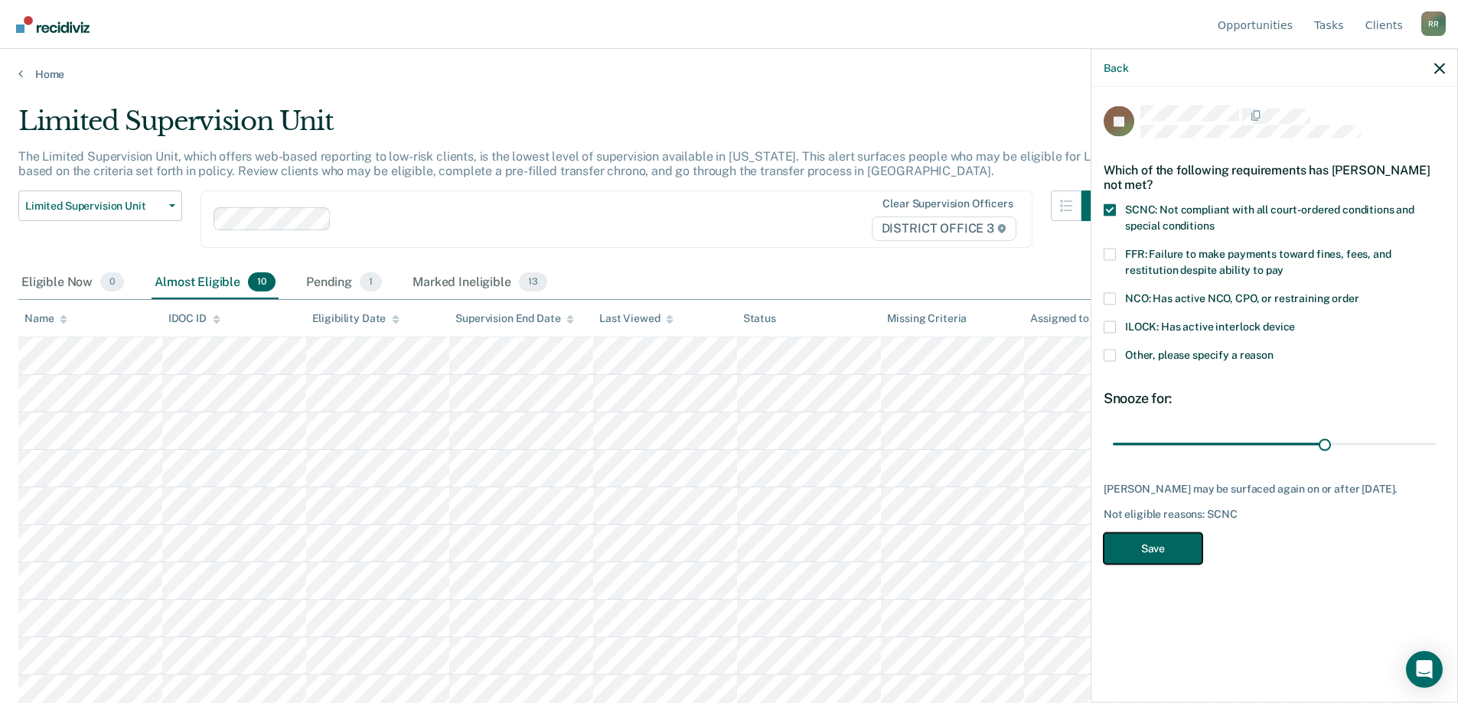
click at [1184, 551] on button "Save" at bounding box center [1153, 548] width 99 height 31
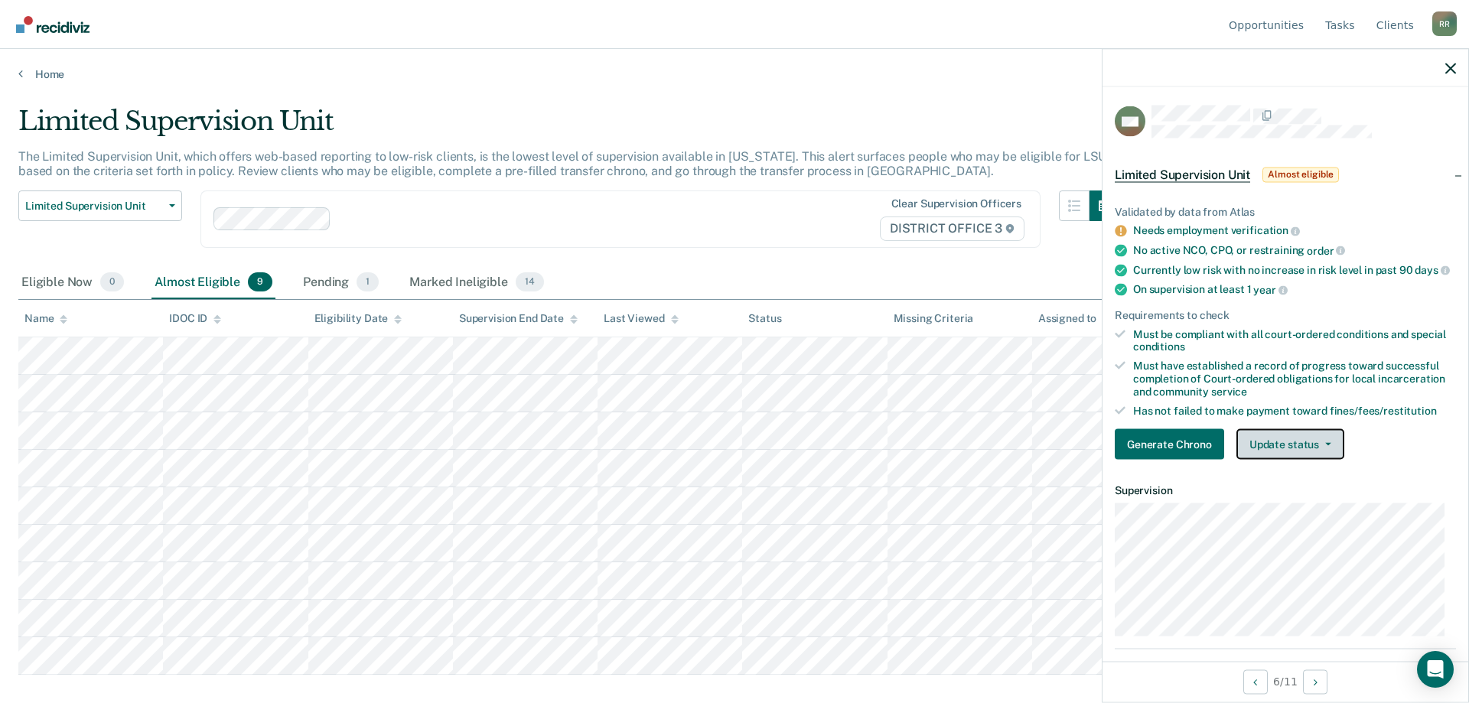
click at [1288, 460] on button "Update status" at bounding box center [1291, 444] width 108 height 31
click at [1258, 455] on button "Update status" at bounding box center [1291, 444] width 108 height 31
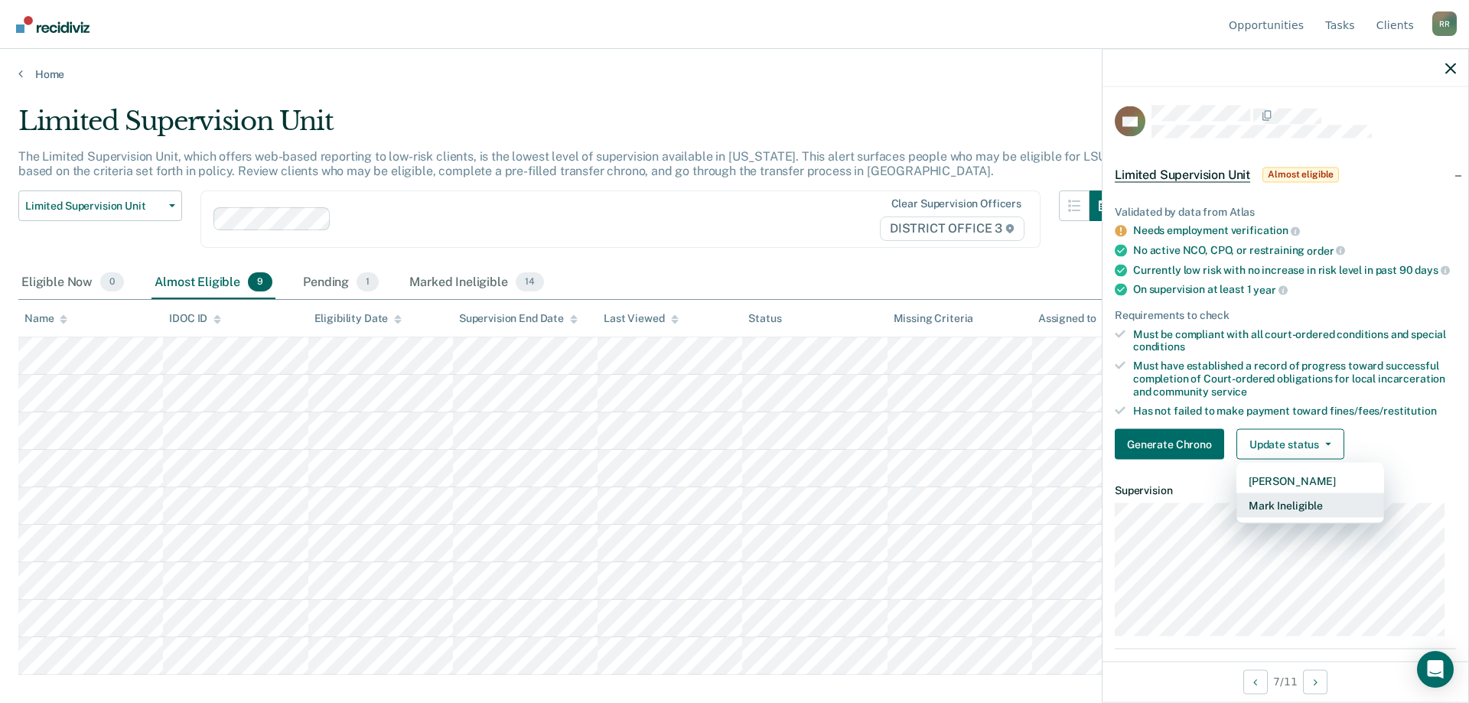
click at [1272, 518] on button "Mark Ineligible" at bounding box center [1311, 506] width 148 height 24
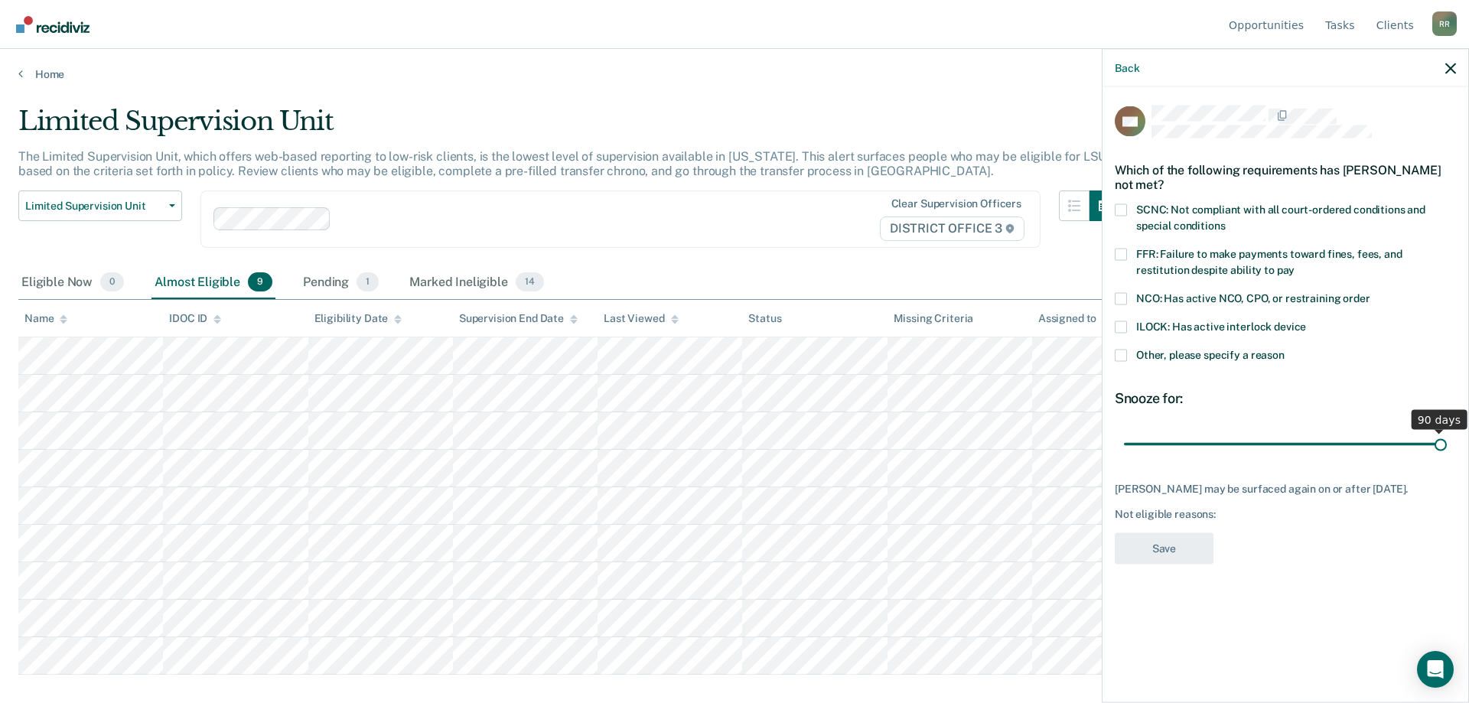
drag, startPoint x: 1234, startPoint y: 443, endPoint x: 1469, endPoint y: 442, distance: 234.9
type input "90"
click at [1447, 442] on input "range" at bounding box center [1285, 444] width 323 height 27
click at [1123, 357] on span at bounding box center [1121, 355] width 12 height 12
click at [1285, 349] on input "Other, please specify a reason" at bounding box center [1285, 349] width 0 height 0
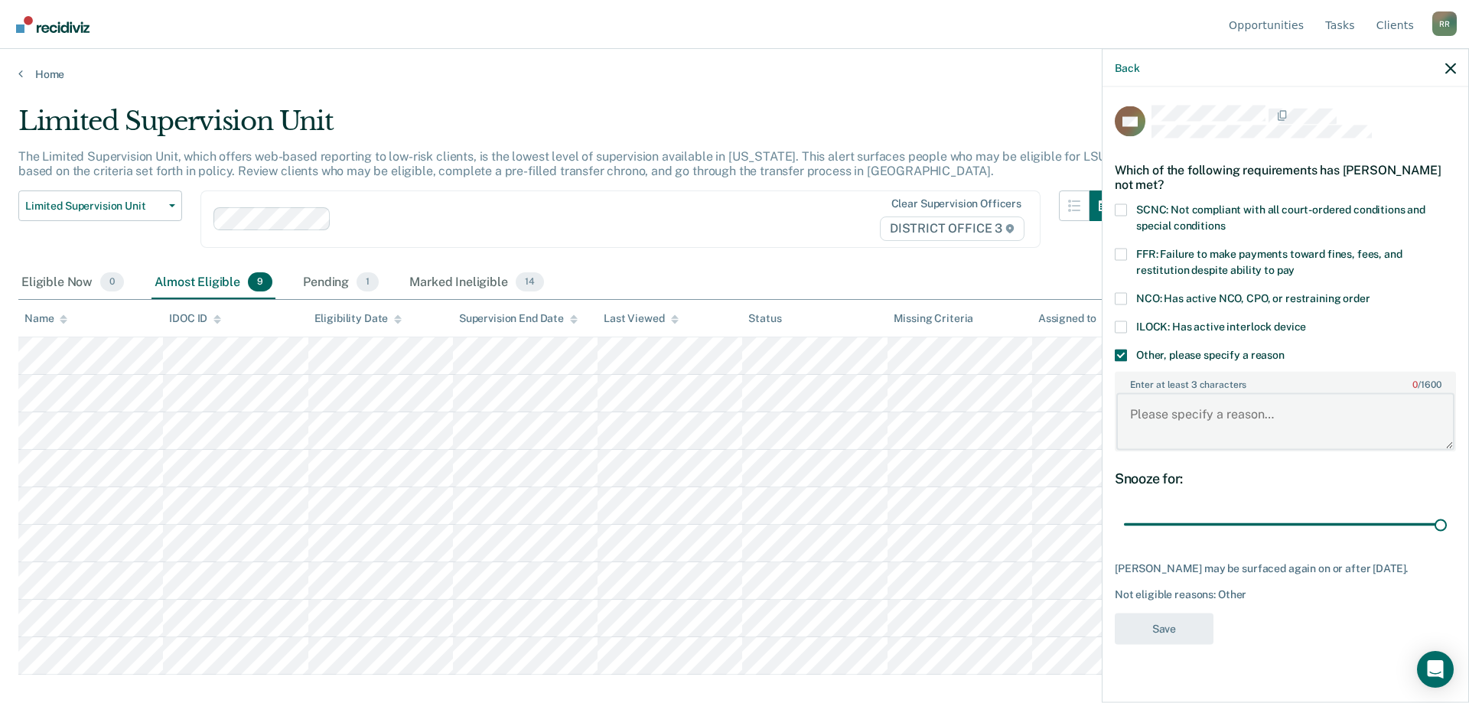
click at [1182, 425] on textarea "Enter at least 3 characters 0 / 1600" at bounding box center [1286, 421] width 338 height 57
type textarea "She prefers to be on my caseload for the added accountability."
click at [1194, 641] on button "Save" at bounding box center [1164, 628] width 99 height 31
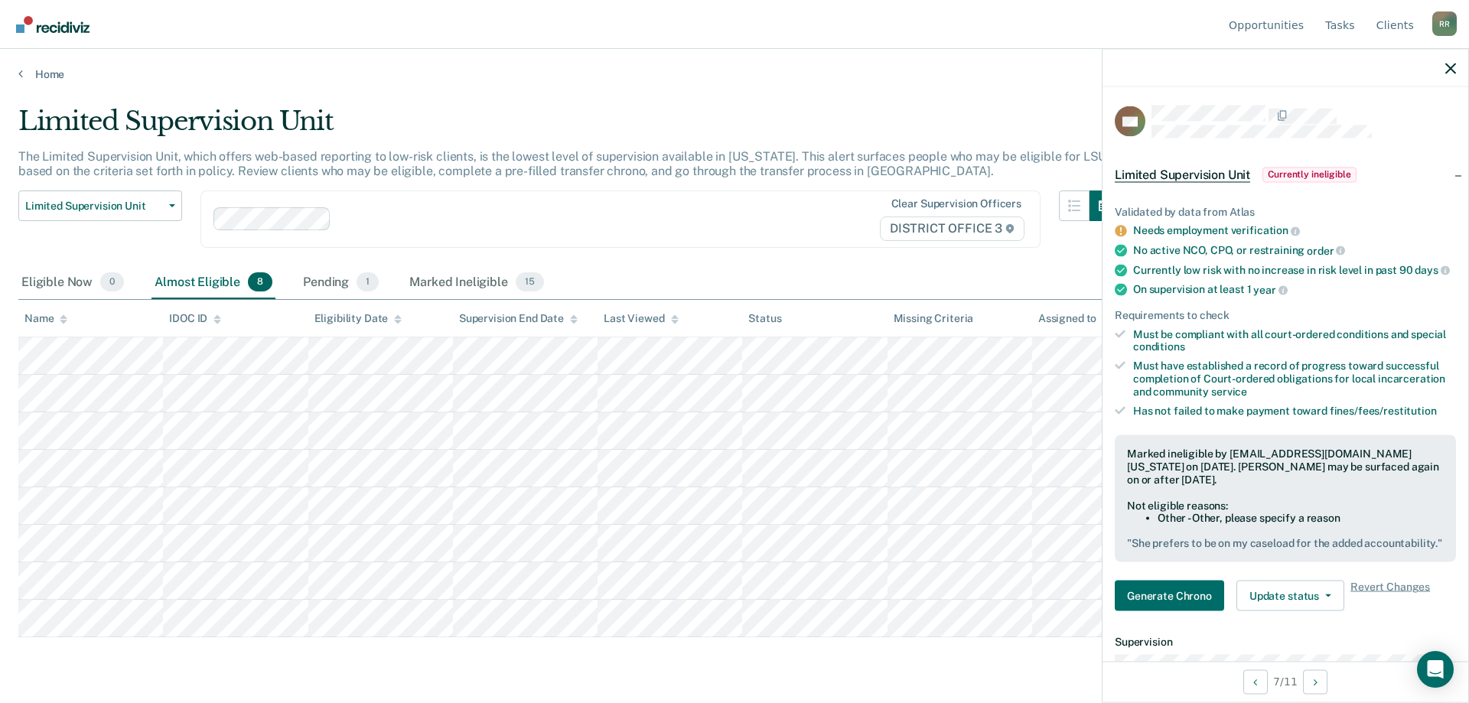
click at [1014, 124] on div "Limited Supervision Unit" at bounding box center [569, 128] width 1102 height 44
click at [1452, 70] on icon "button" at bounding box center [1451, 68] width 11 height 11
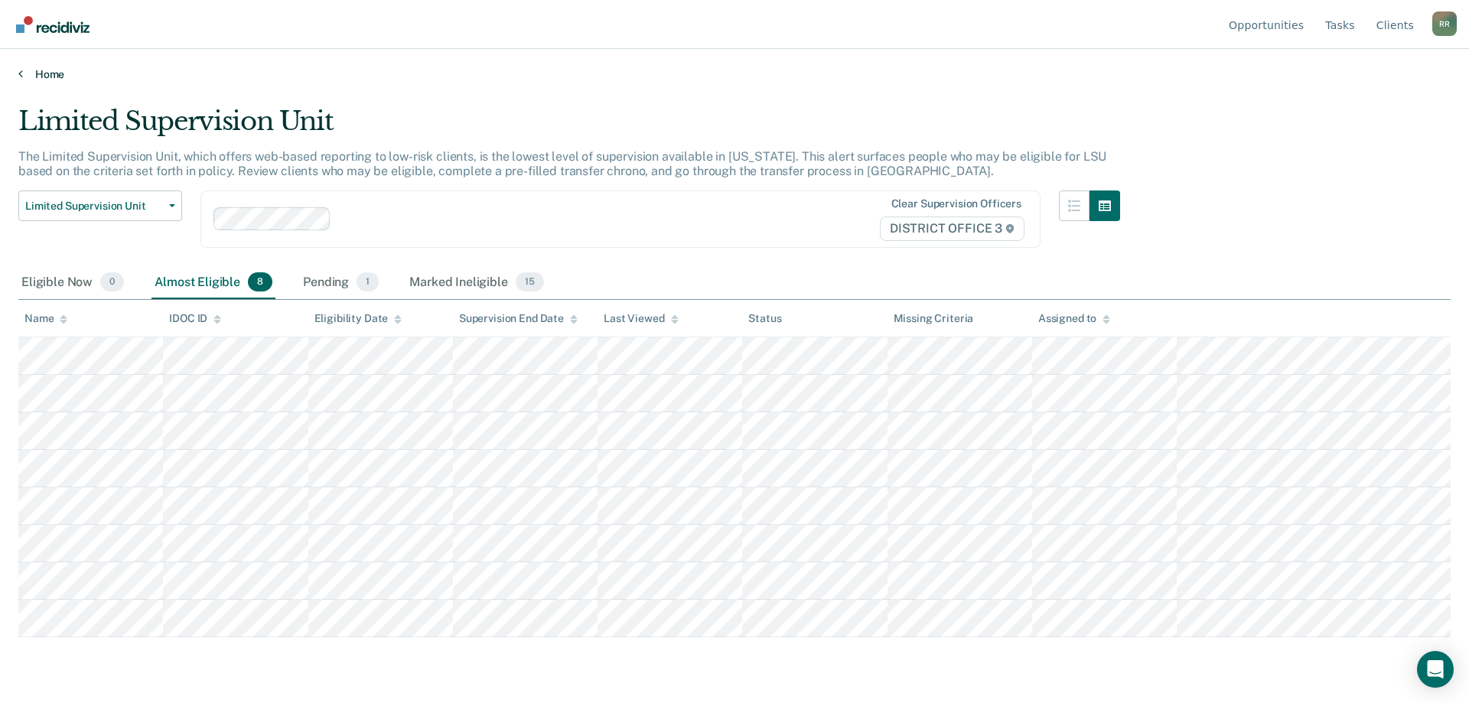
click at [56, 80] on link "Home" at bounding box center [734, 74] width 1433 height 14
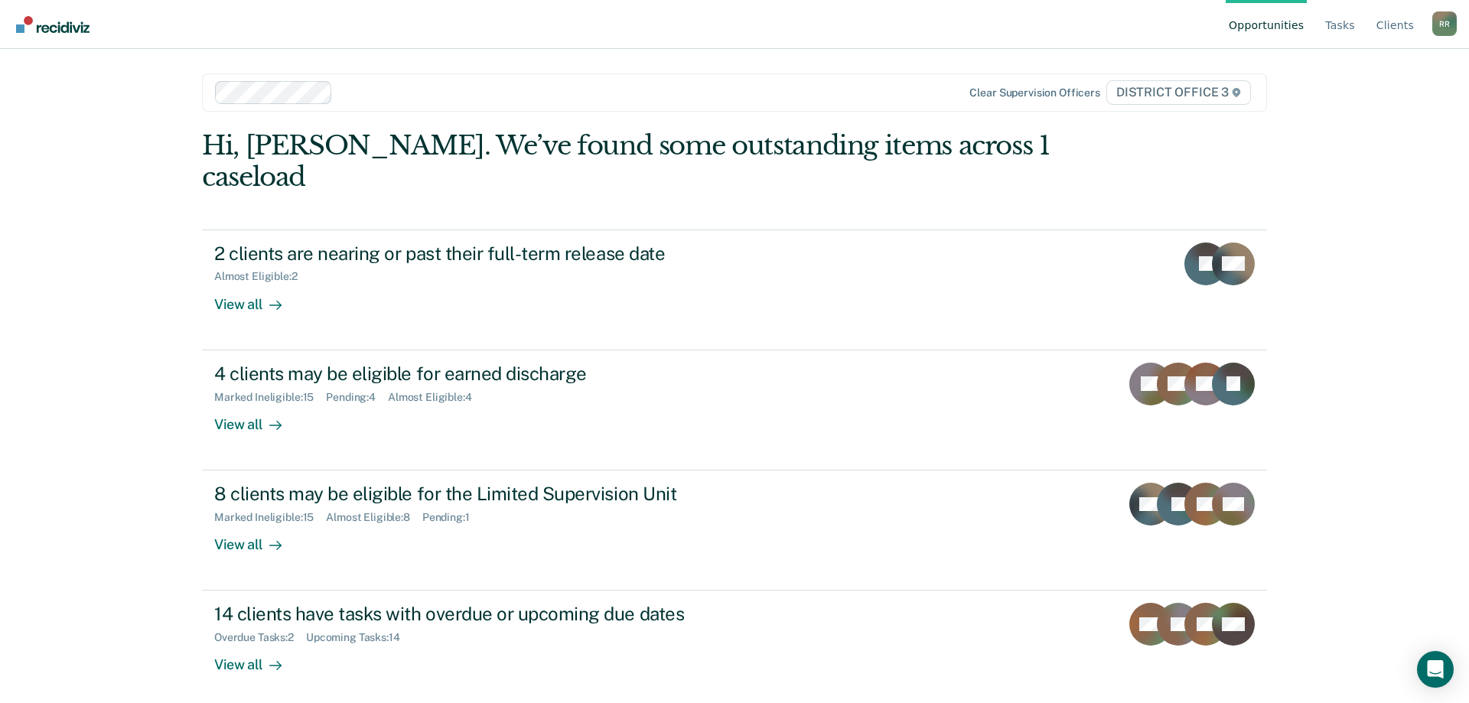
drag, startPoint x: 1271, startPoint y: 24, endPoint x: 1267, endPoint y: 32, distance: 8.9
click at [1271, 24] on link "Opportunities" at bounding box center [1266, 24] width 81 height 49
click at [1353, 24] on link "Tasks" at bounding box center [1340, 24] width 36 height 49
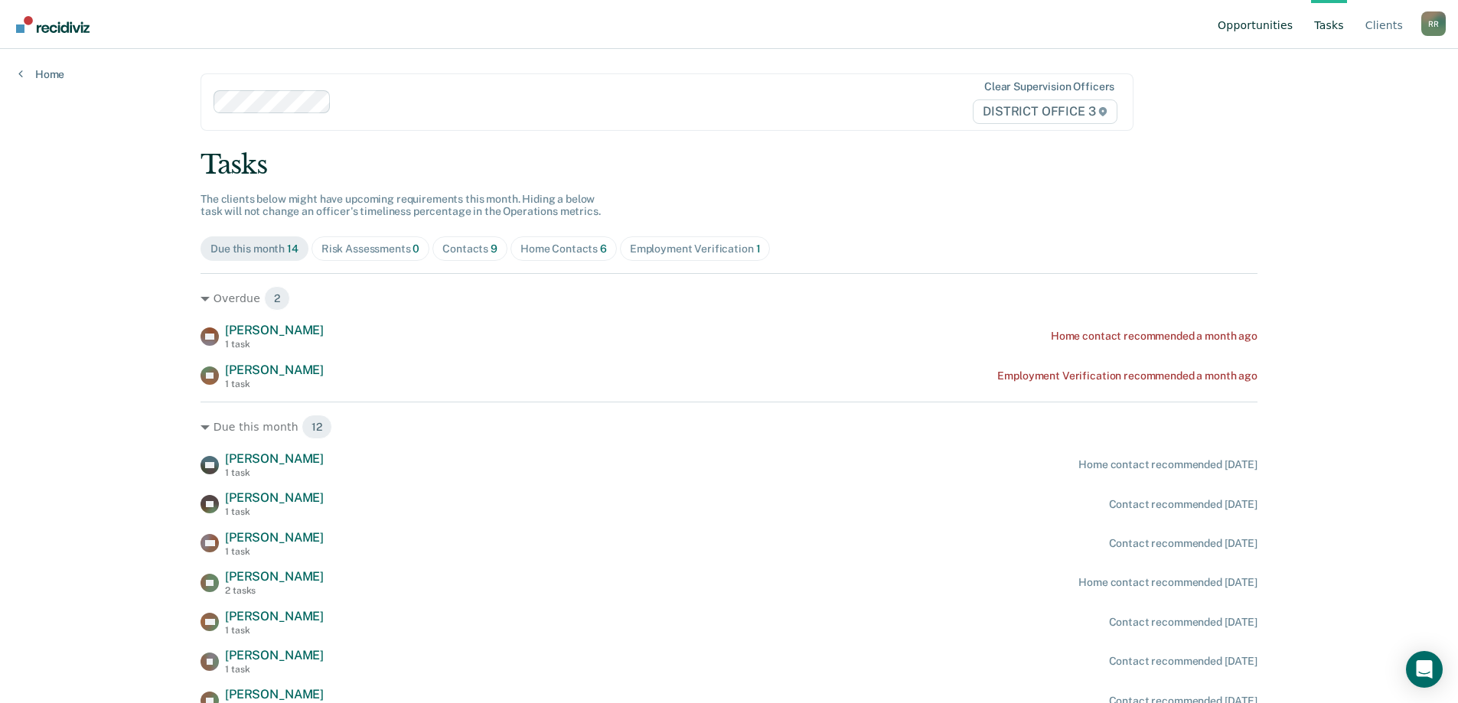
click at [1250, 25] on link "Opportunities" at bounding box center [1254, 24] width 81 height 49
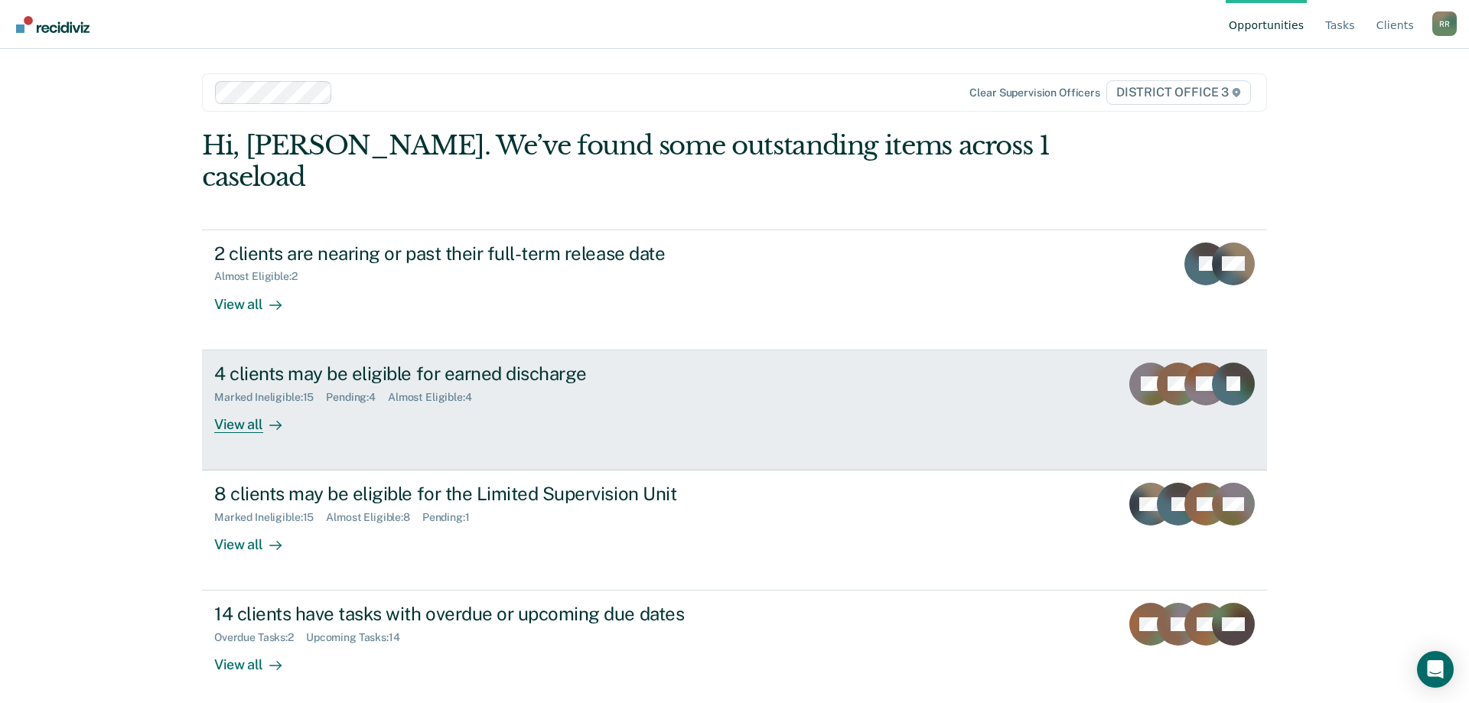
click at [434, 363] on div "4 clients may be eligible for earned discharge" at bounding box center [482, 374] width 537 height 22
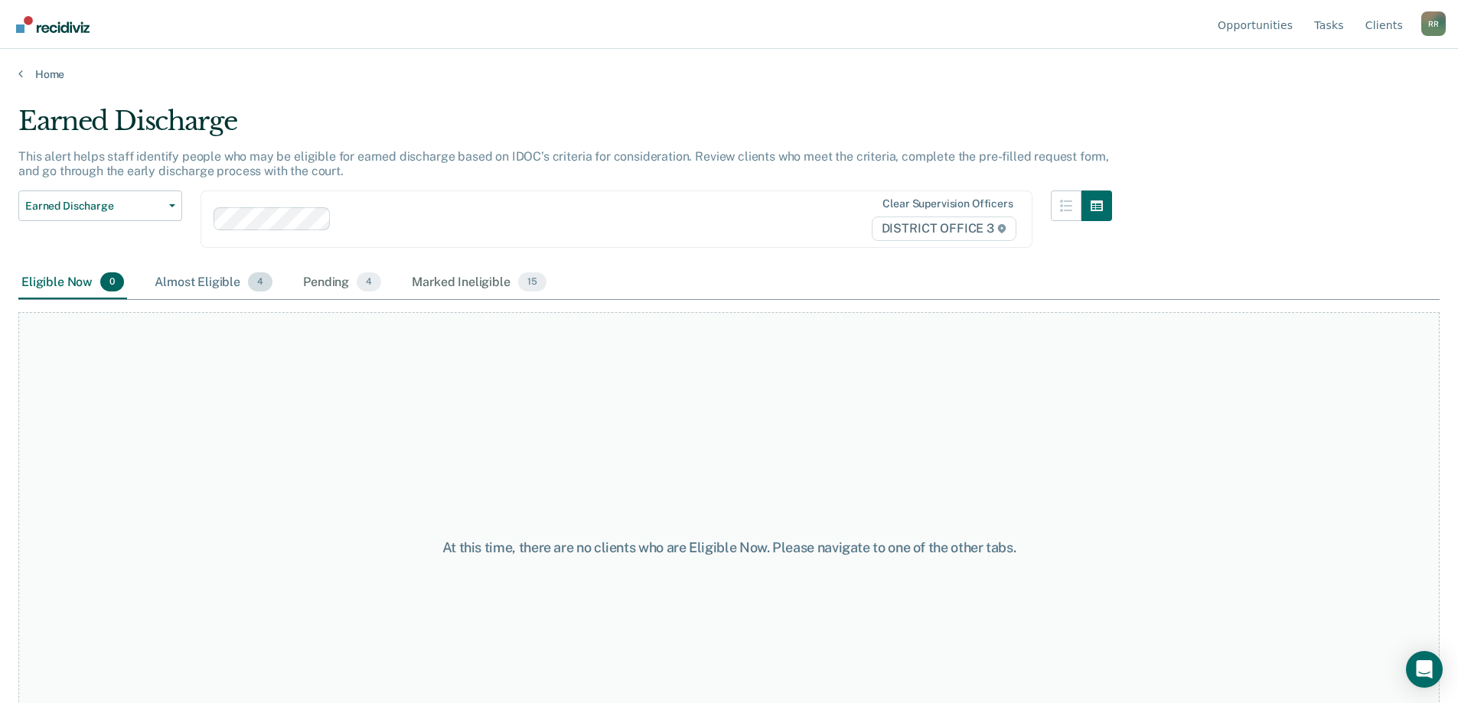
click at [254, 285] on span "4" at bounding box center [260, 282] width 24 height 20
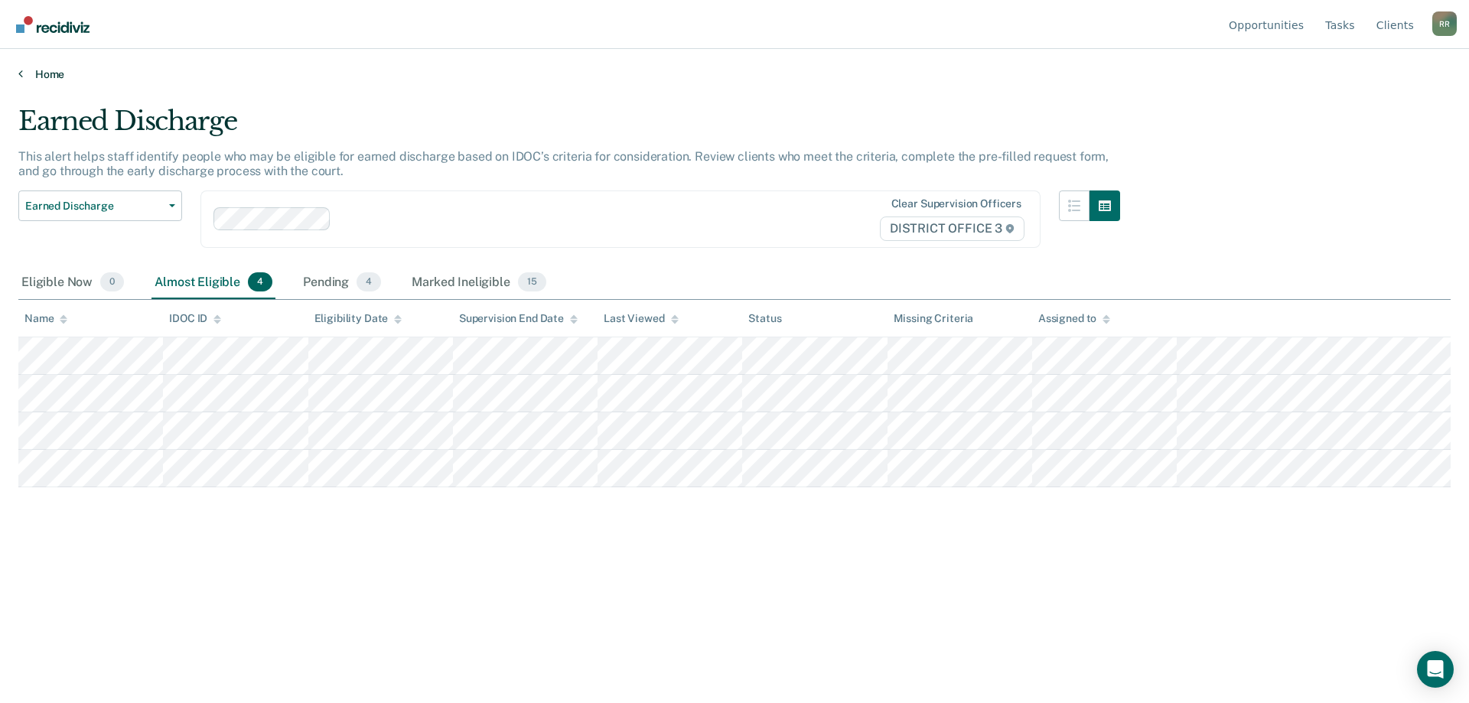
click at [31, 73] on link "Home" at bounding box center [734, 74] width 1433 height 14
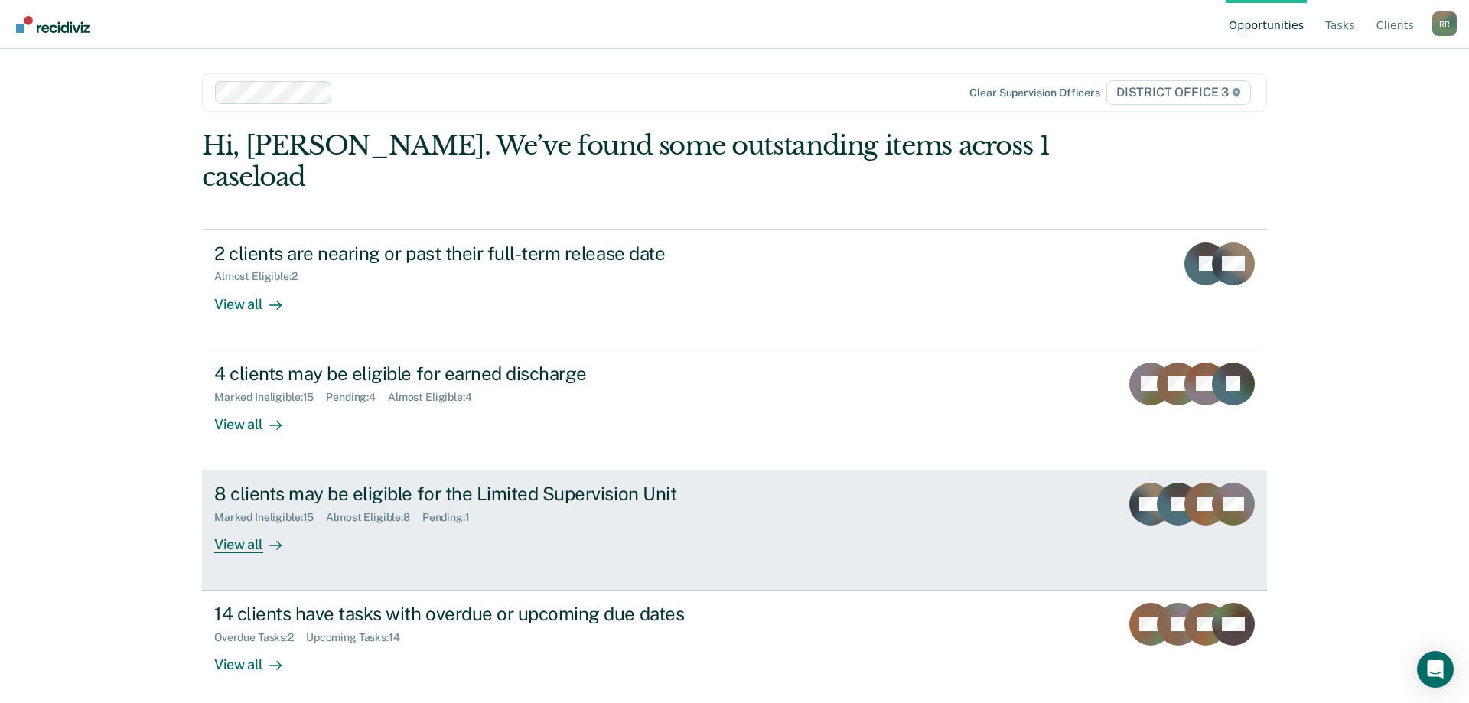
click at [294, 483] on div "8 clients may be eligible for the Limited Supervision Unit" at bounding box center [482, 494] width 537 height 22
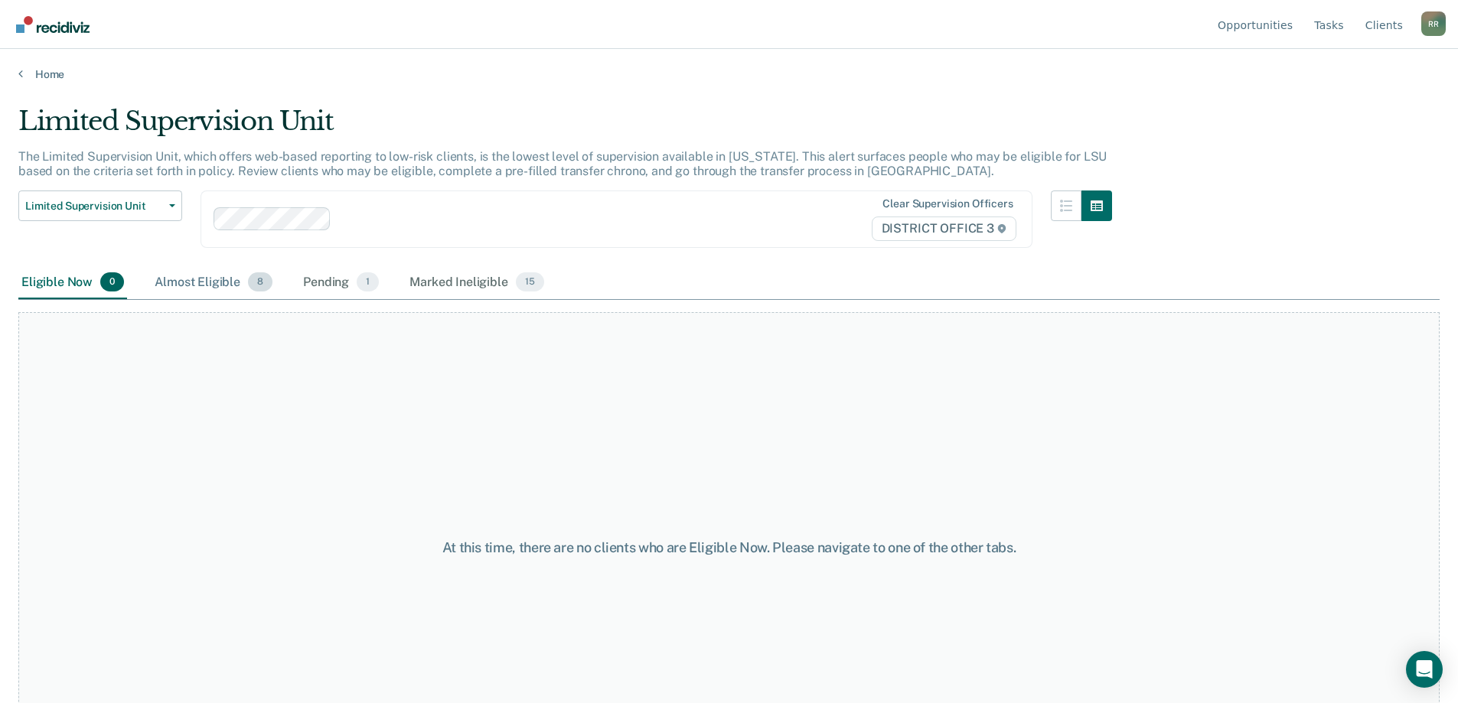
click at [206, 275] on div "Almost Eligible 8" at bounding box center [214, 283] width 124 height 34
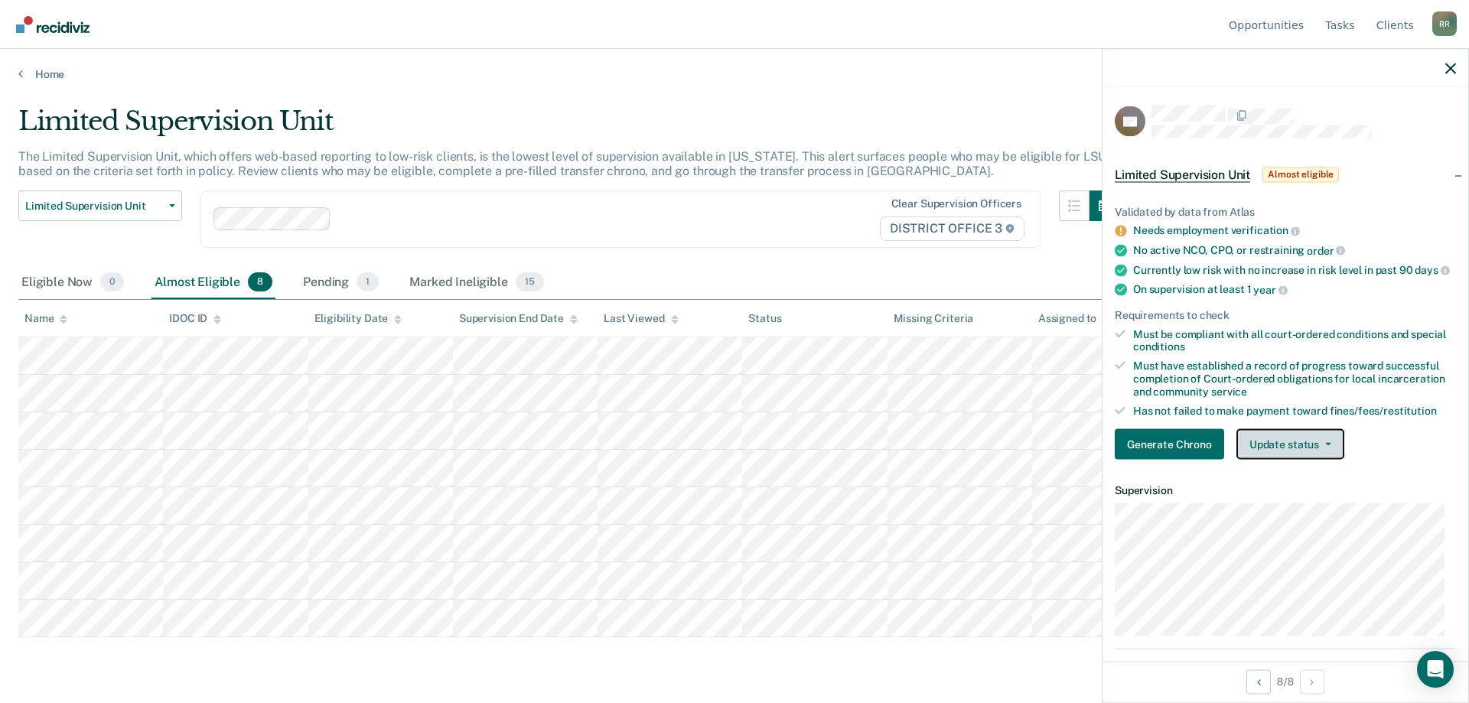
click at [1276, 455] on button "Update status" at bounding box center [1291, 444] width 108 height 31
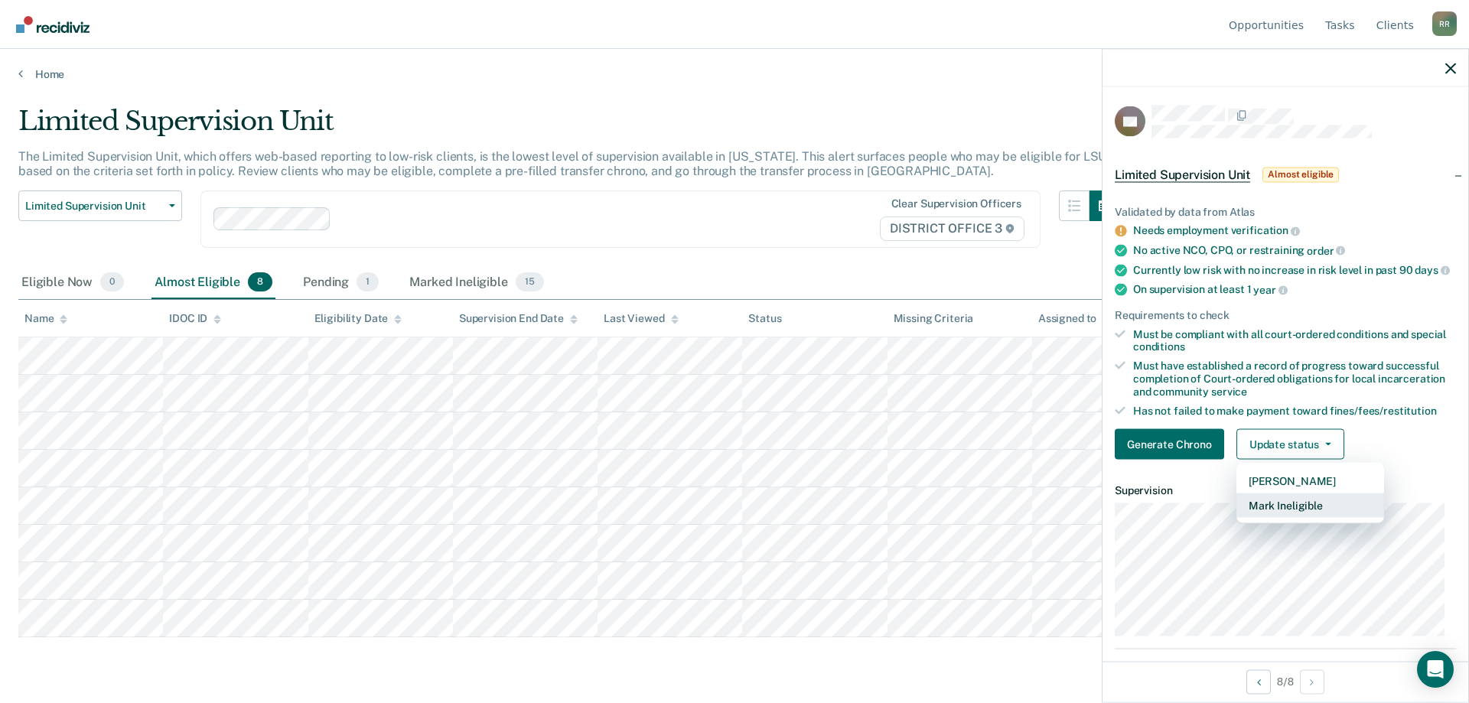
click at [1284, 518] on button "Mark Ineligible" at bounding box center [1311, 506] width 148 height 24
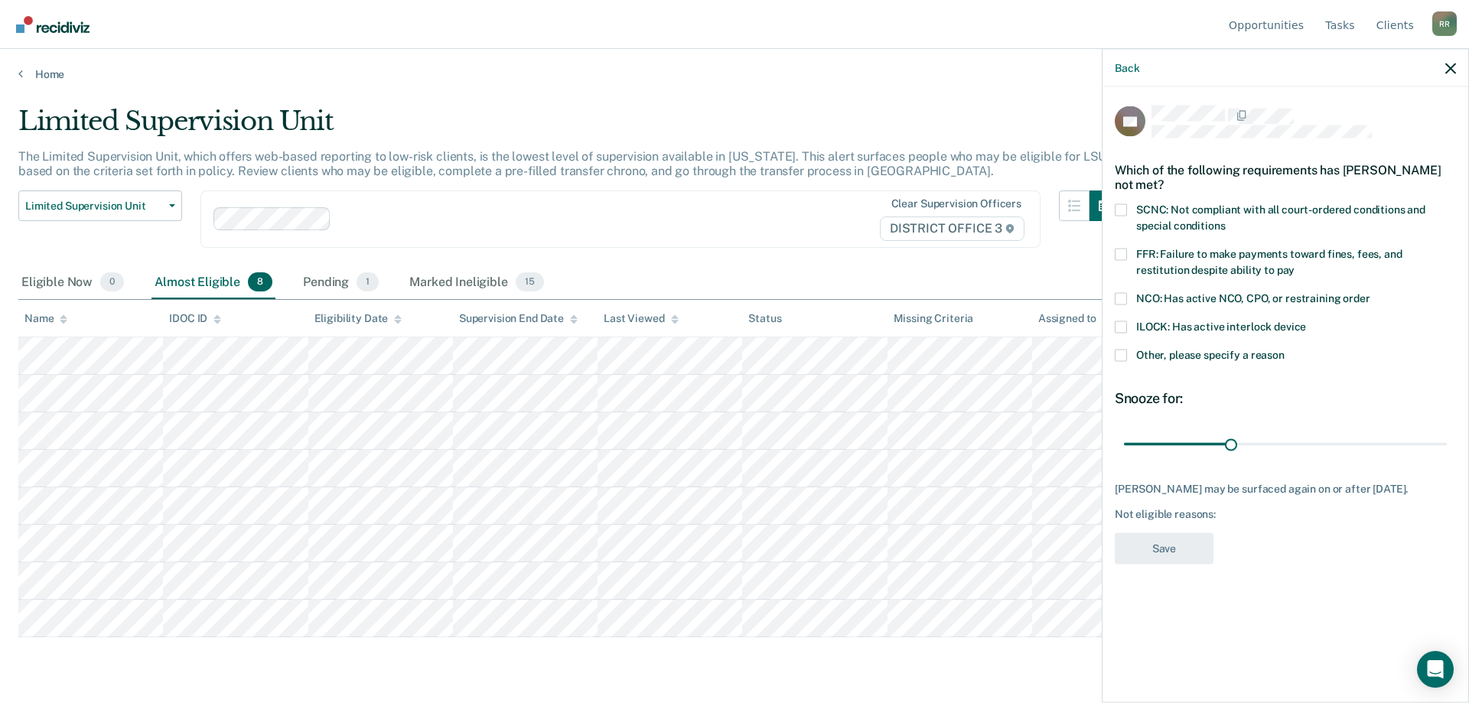
click at [1123, 249] on span at bounding box center [1121, 254] width 12 height 12
click at [1295, 264] on input "FFR: Failure to make payments toward fines, fees, and restitution despite abili…" at bounding box center [1295, 264] width 0 height 0
drag, startPoint x: 1234, startPoint y: 444, endPoint x: 1349, endPoint y: 445, distance: 115.6
type input "64"
click at [1349, 445] on input "range" at bounding box center [1285, 444] width 323 height 27
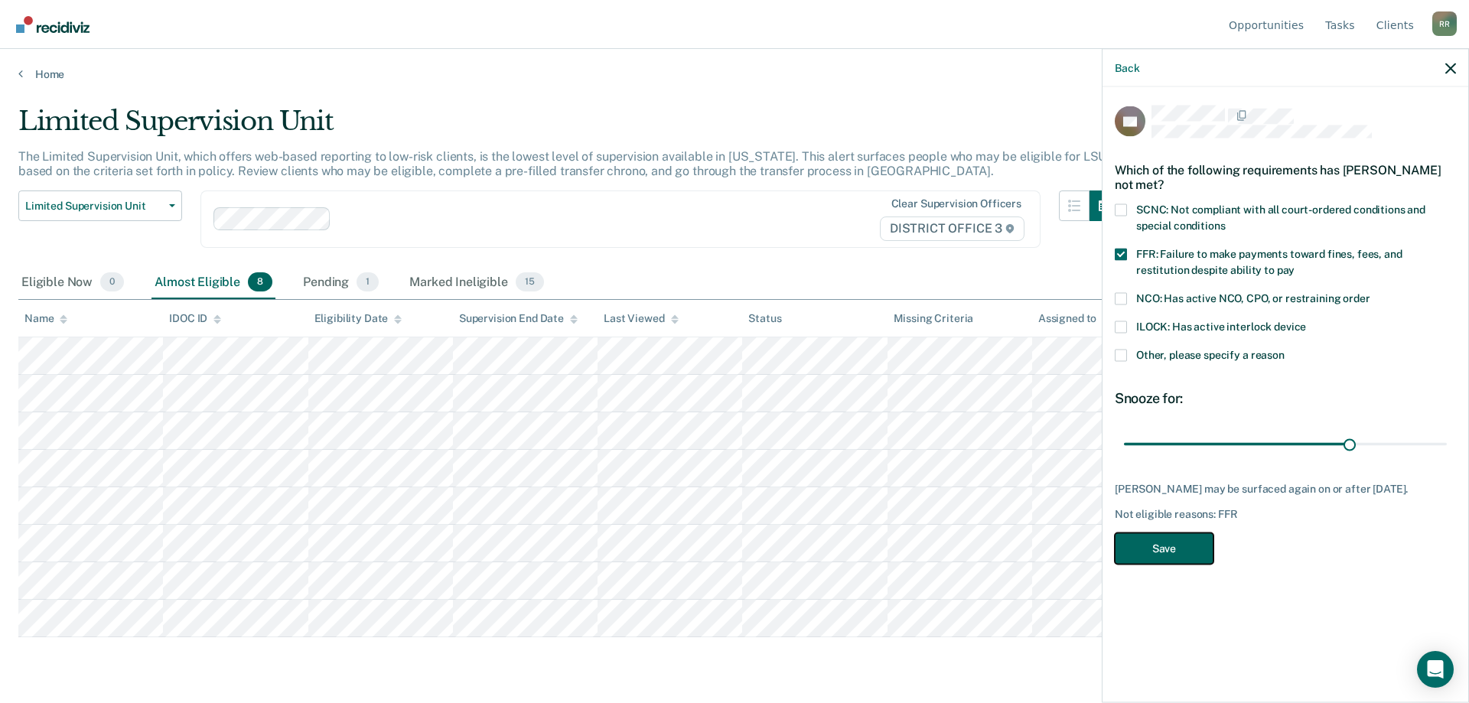
click at [1141, 542] on button "Save" at bounding box center [1164, 548] width 99 height 31
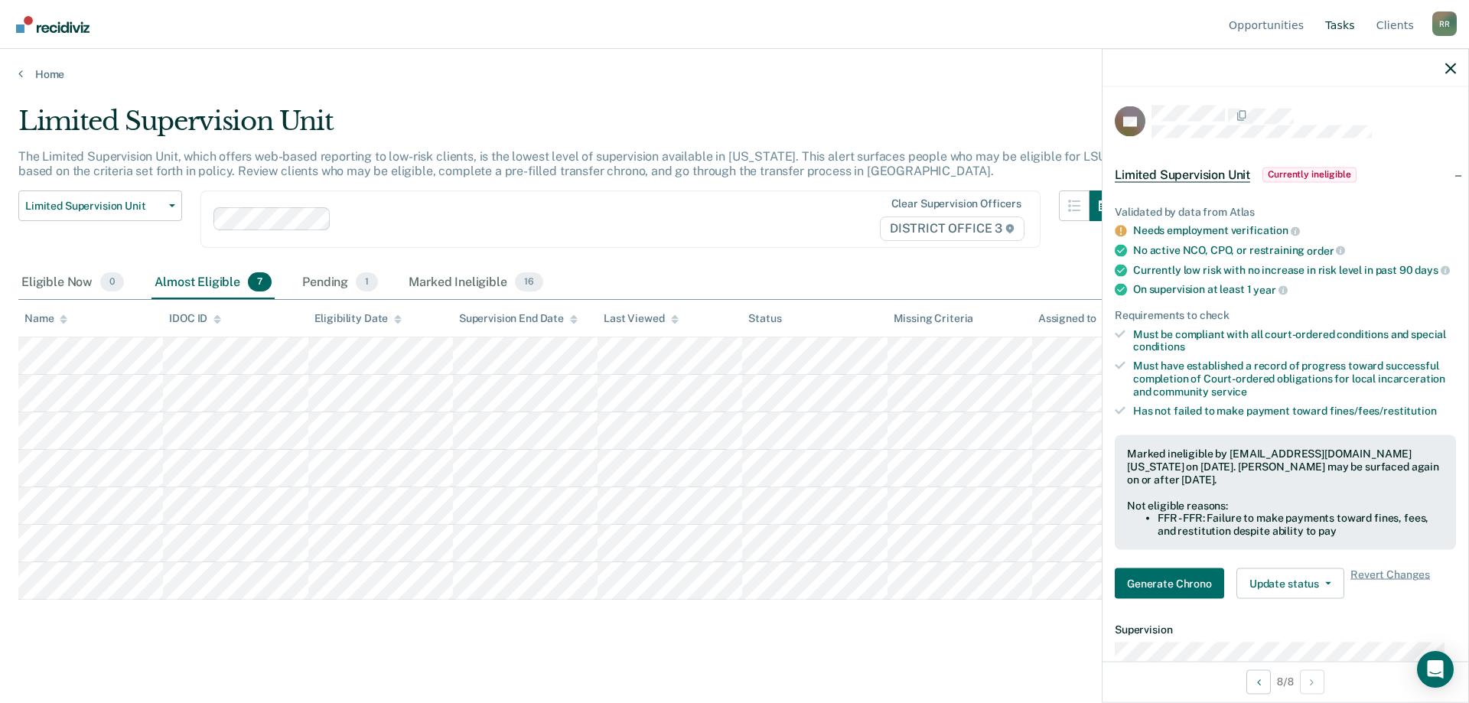
click at [1343, 24] on link "Tasks" at bounding box center [1340, 24] width 36 height 49
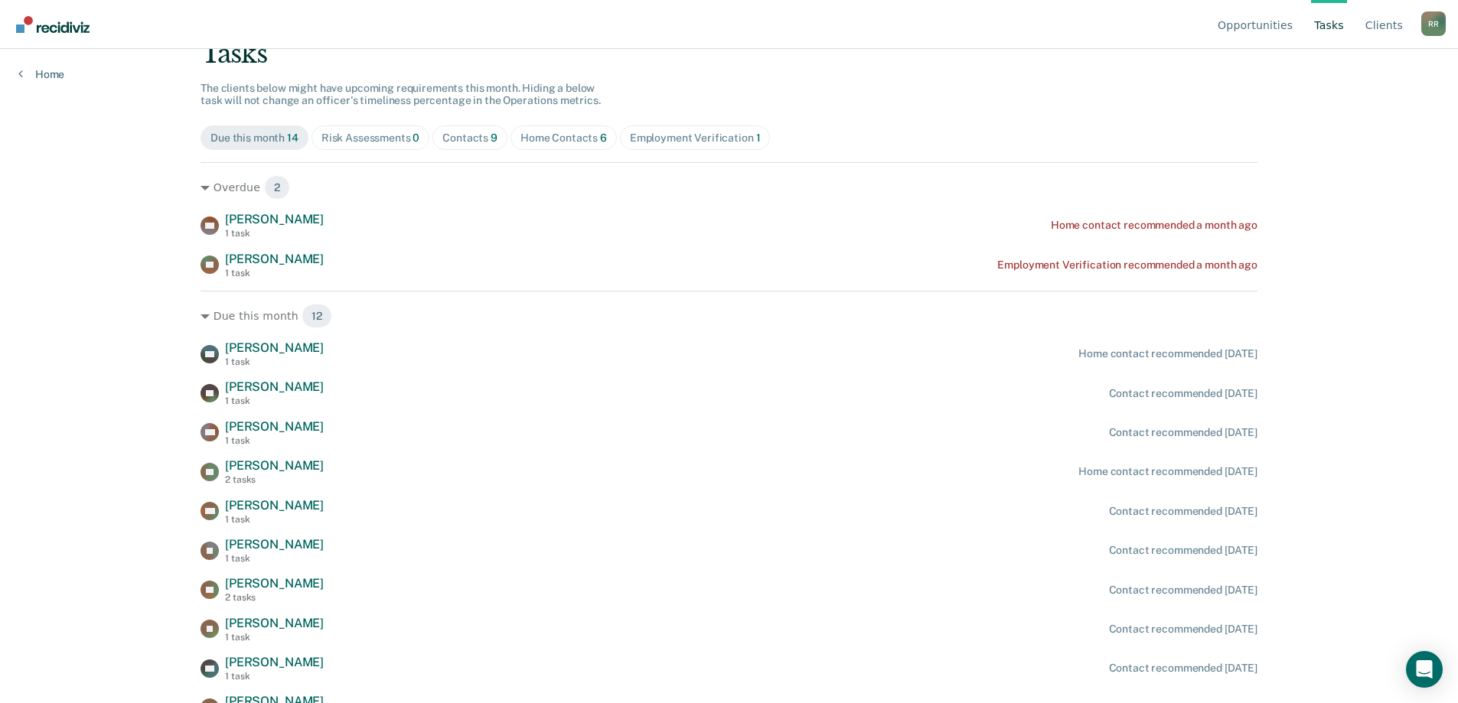
scroll to position [208, 0]
